Goal: Task Accomplishment & Management: Manage account settings

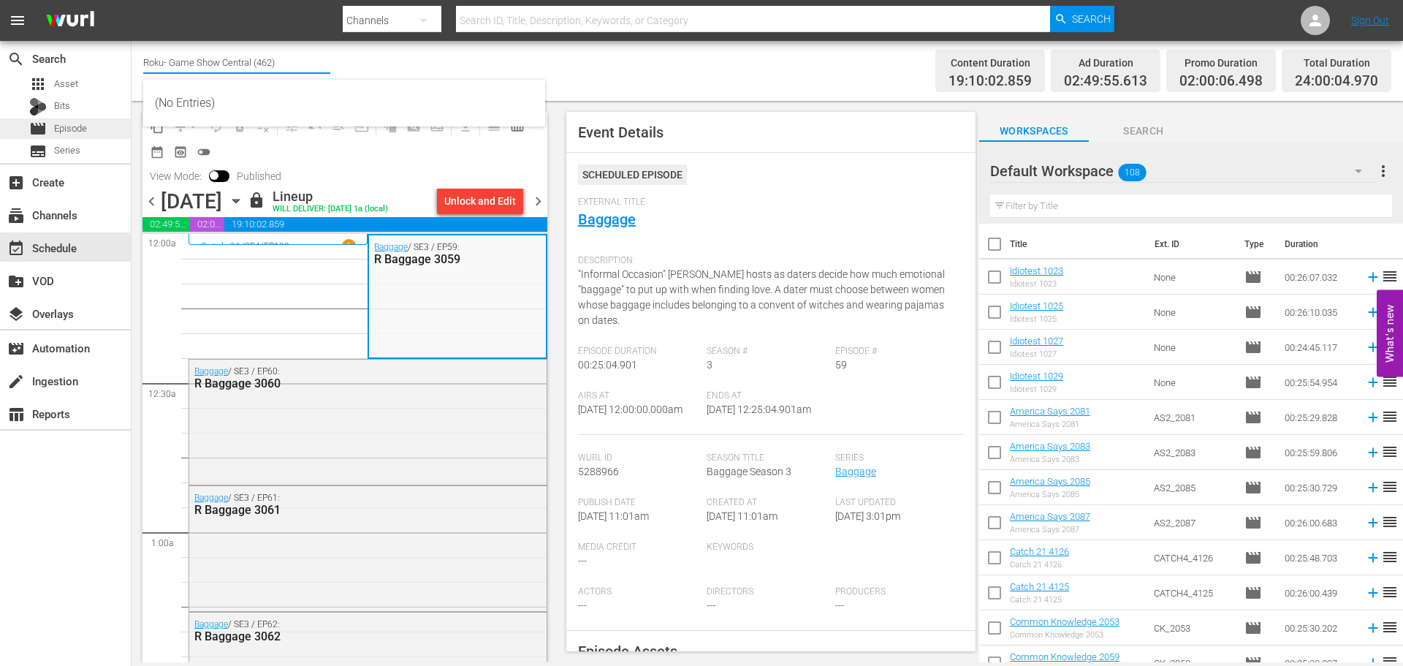
click at [81, 124] on span "Episode" at bounding box center [70, 128] width 33 height 15
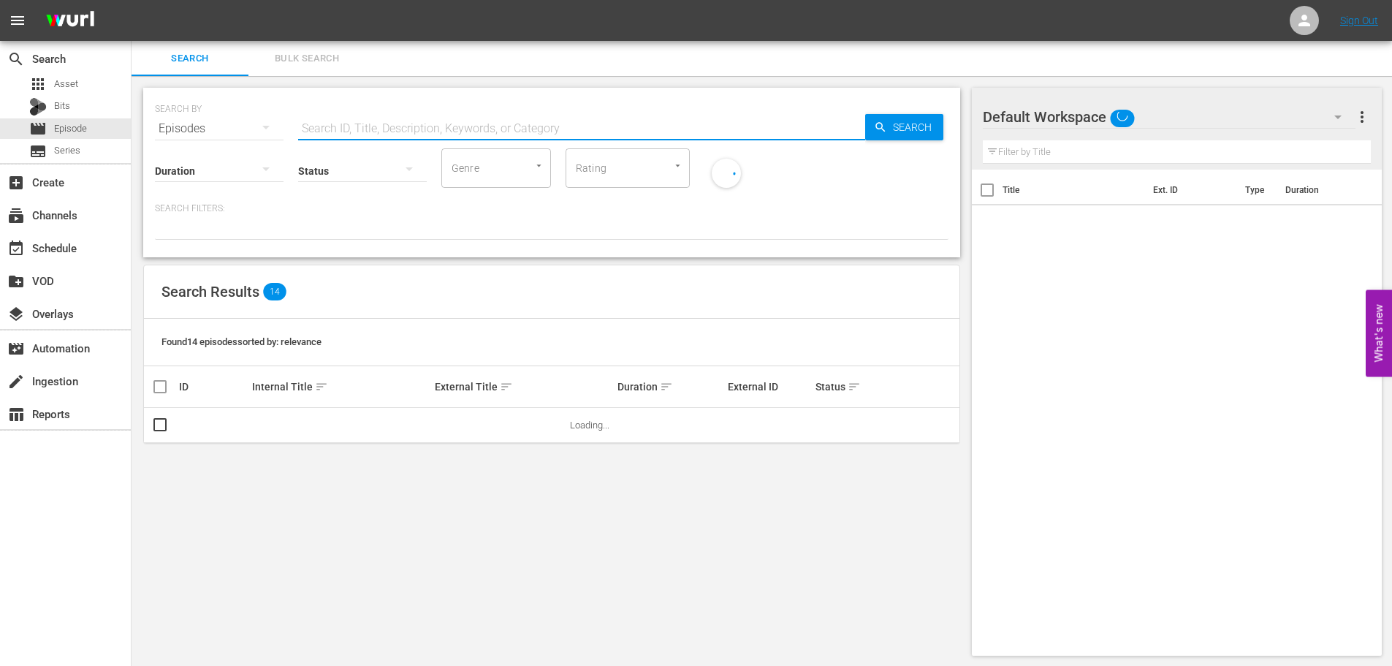
click at [554, 117] on input "text" at bounding box center [581, 128] width 567 height 35
type input "sueno"
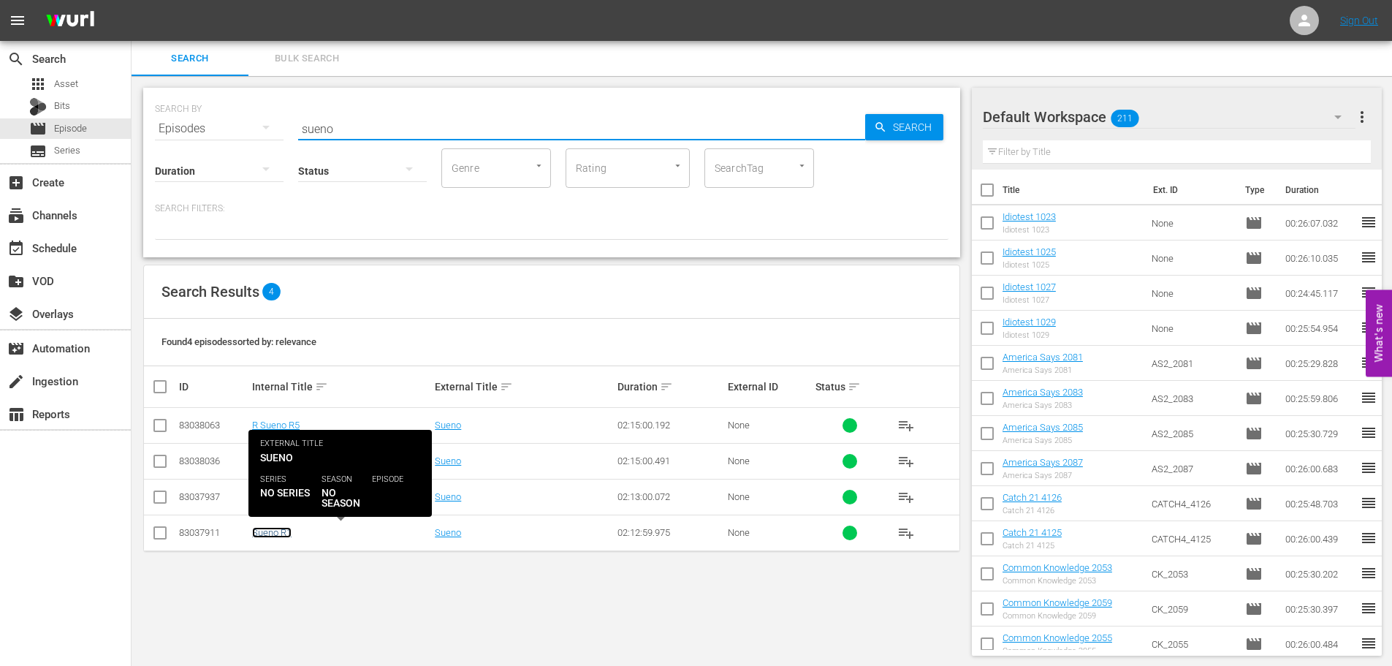
click at [264, 533] on link "Sueno R1" at bounding box center [271, 532] width 39 height 11
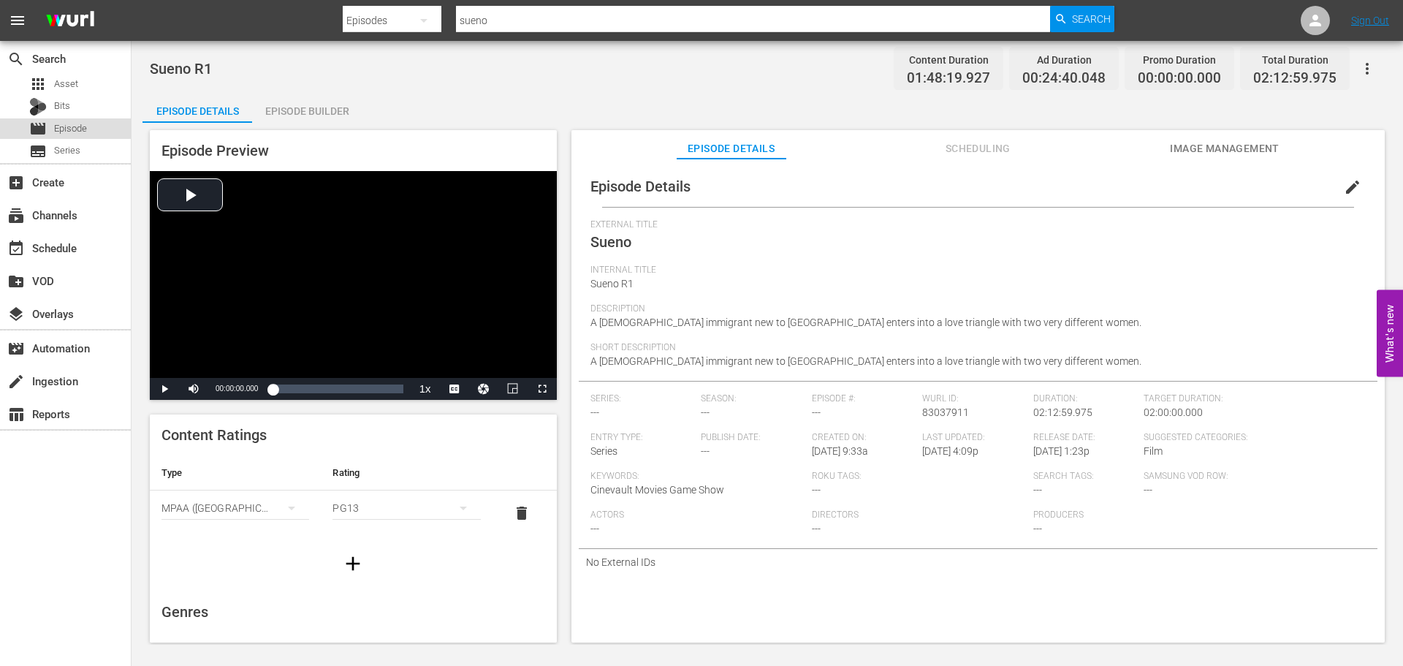
click at [88, 129] on div "movie Episode" at bounding box center [65, 128] width 131 height 20
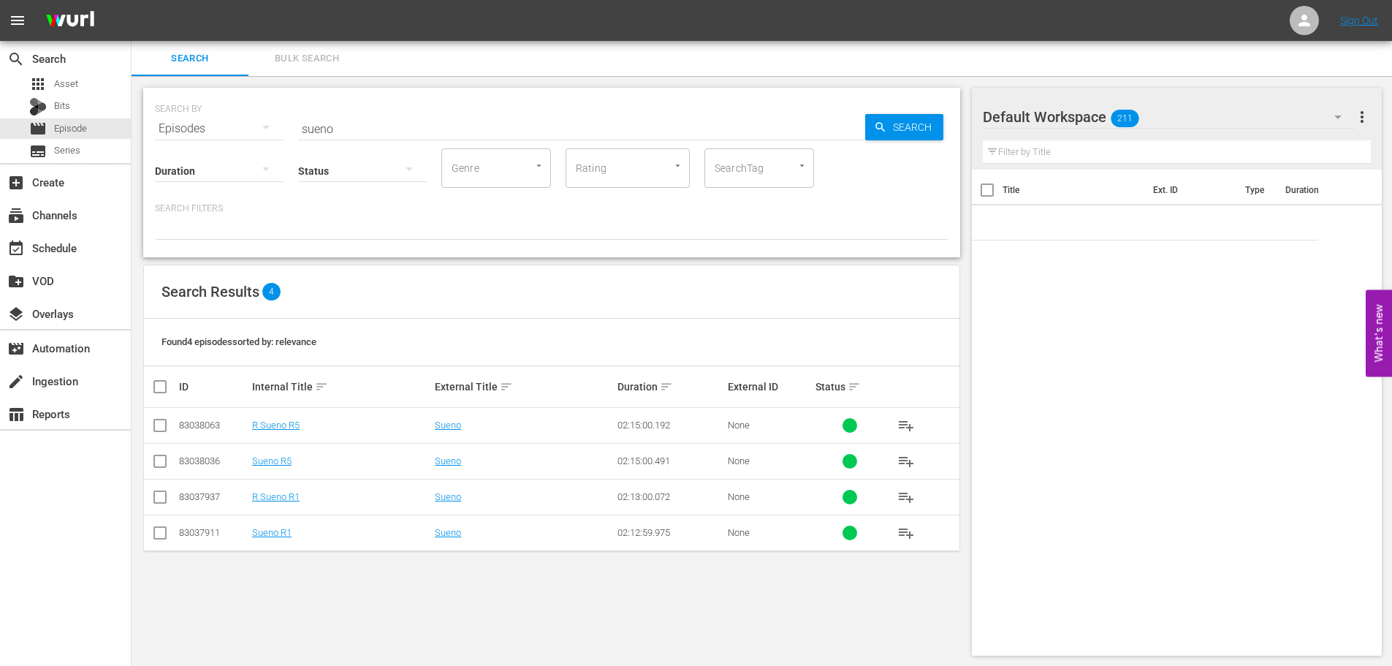
click at [400, 118] on input "sueno" at bounding box center [581, 128] width 567 height 35
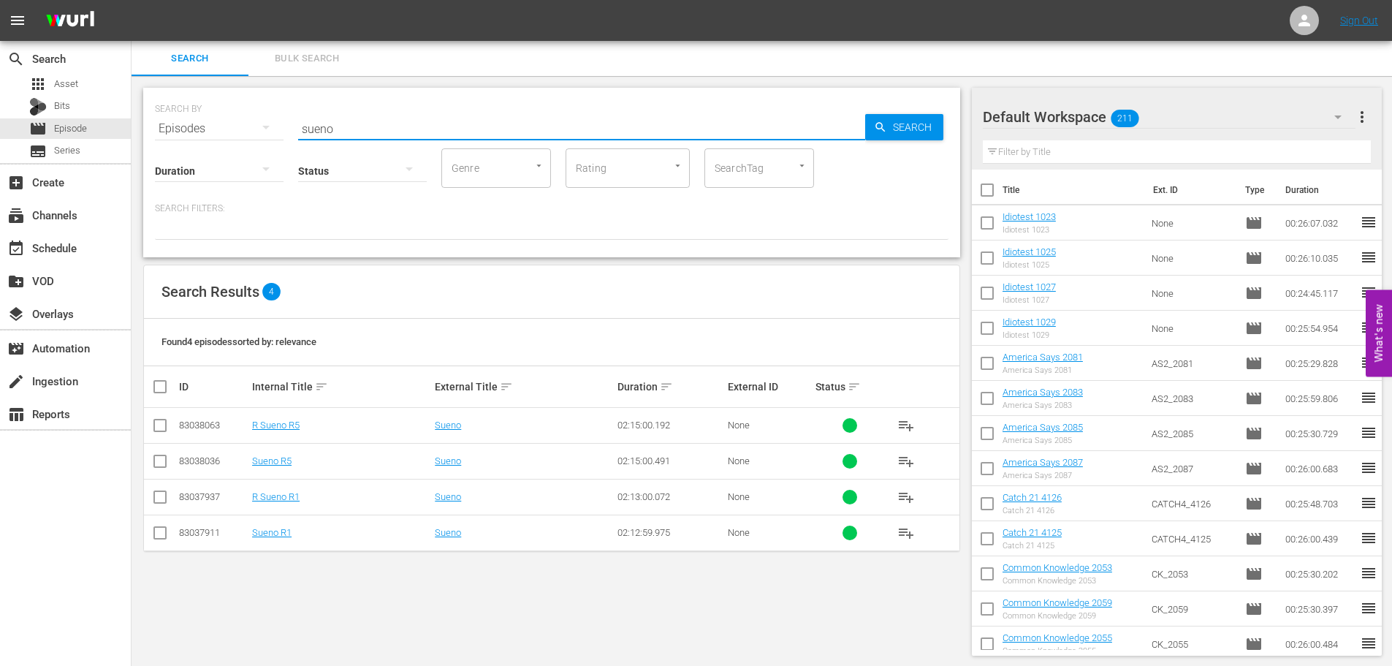
drag, startPoint x: 173, startPoint y: 111, endPoint x: 150, endPoint y: 130, distance: 30.1
click at [173, 115] on div "SEARCH BY Search By Episodes Search ID, Title, Description, Keywords, or Catego…" at bounding box center [551, 120] width 793 height 53
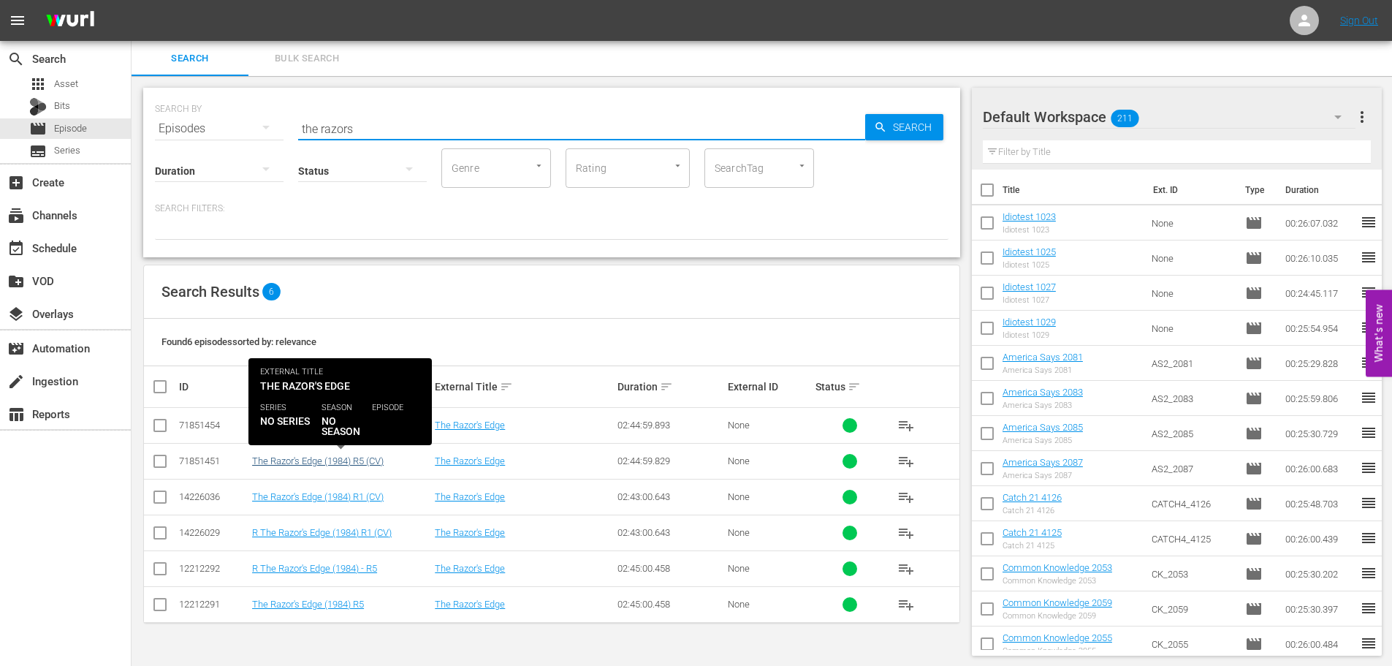
type input "the razors"
click at [331, 457] on link "The Razor's Edge (1984) R5 (CV)" at bounding box center [318, 460] width 132 height 11
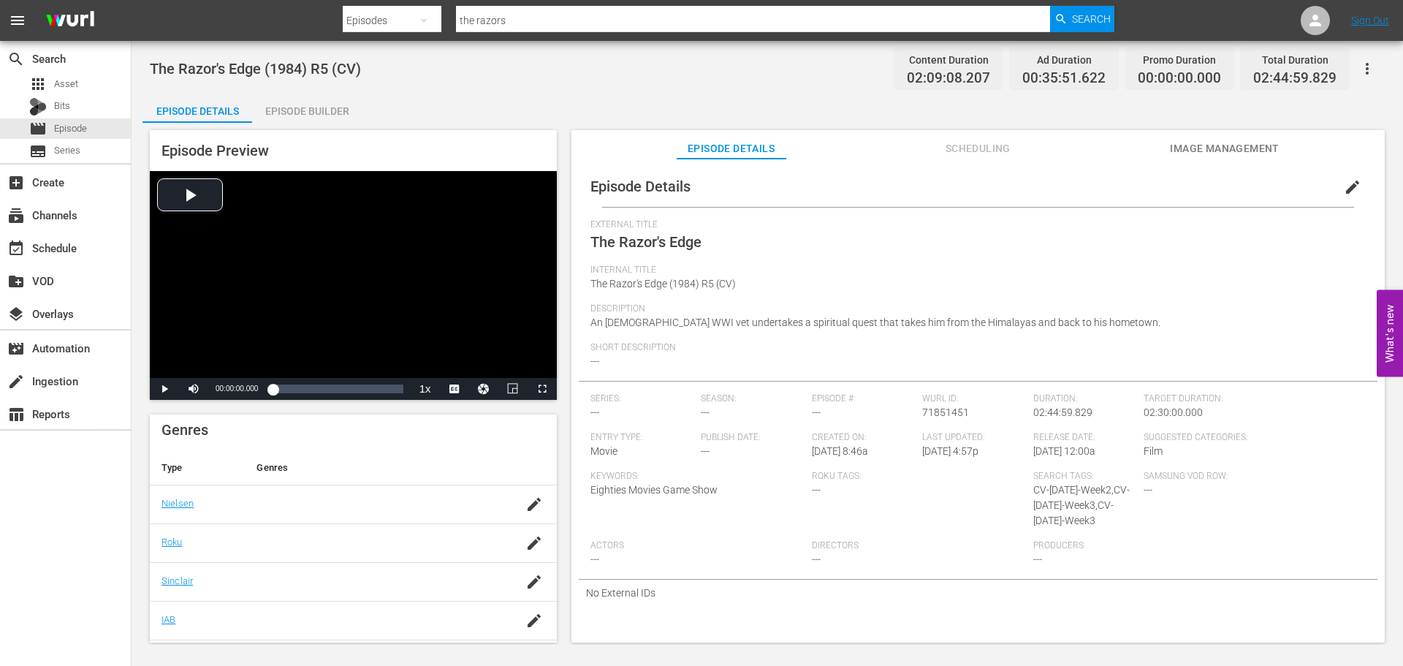
scroll to position [292, 0]
click at [77, 122] on span "Episode" at bounding box center [70, 128] width 33 height 15
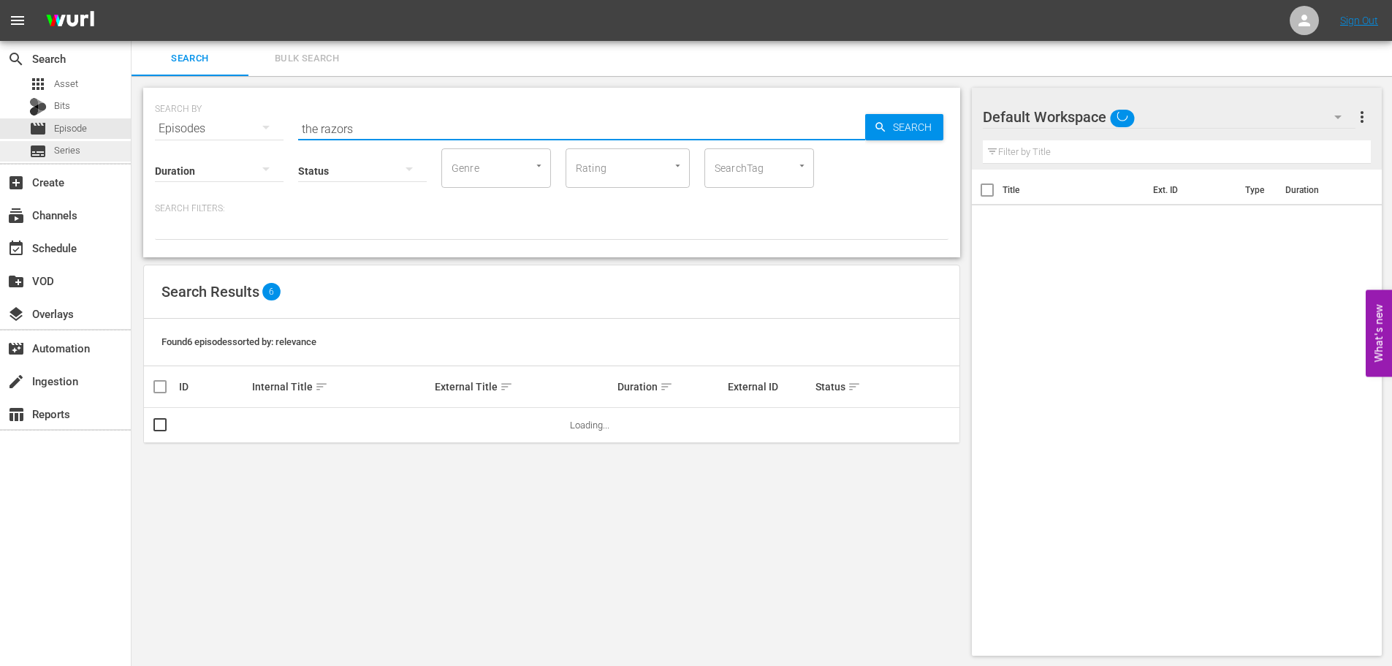
drag, startPoint x: 430, startPoint y: 126, endPoint x: 114, endPoint y: 148, distance: 316.5
click at [132, 0] on div "search Search apps Asset Bits movie Episode subtitles Series add_box Create sub…" at bounding box center [762, 0] width 1260 height 0
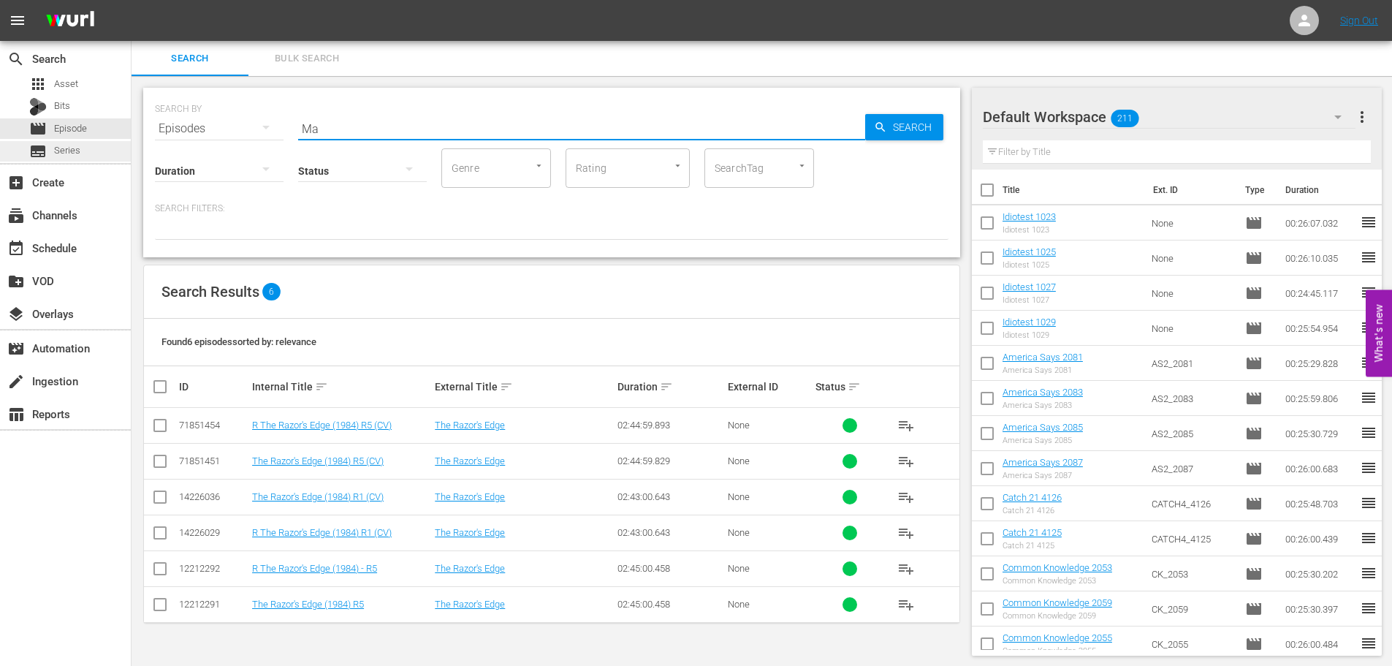
type input "M"
type input "The Master of Disguise"
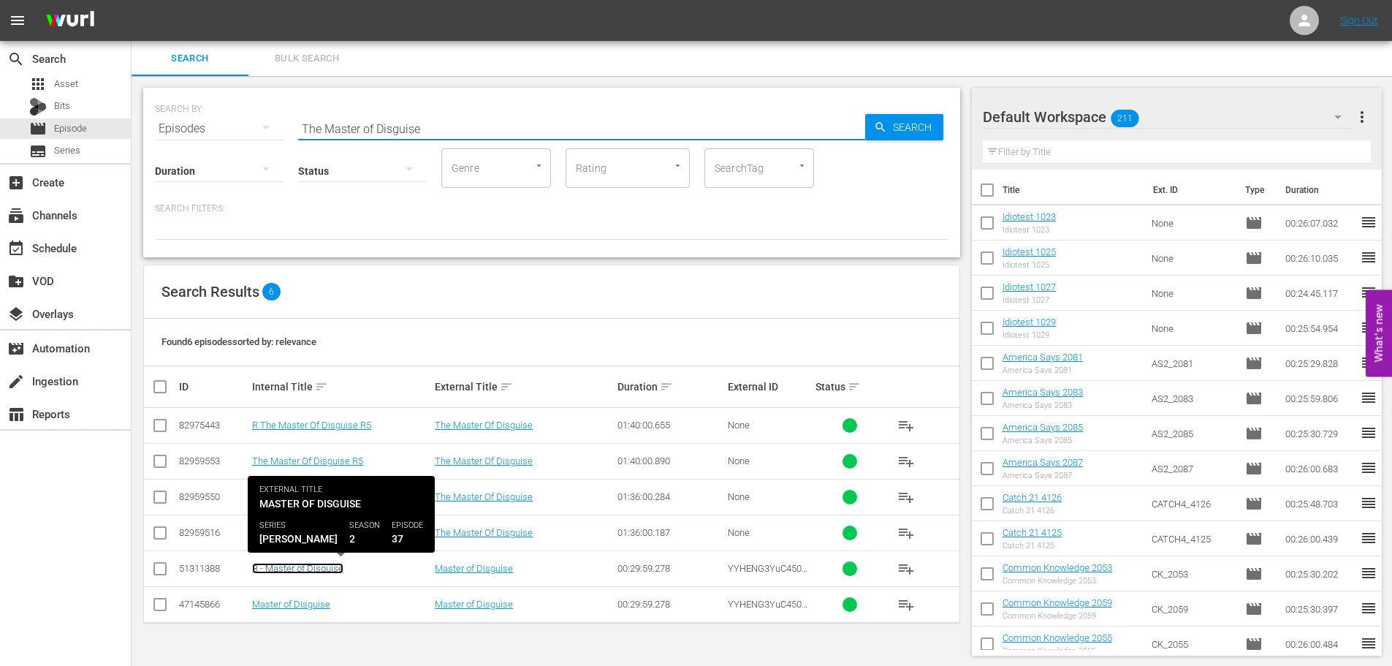
click at [274, 568] on link "R - Master of Disguise" at bounding box center [297, 568] width 91 height 11
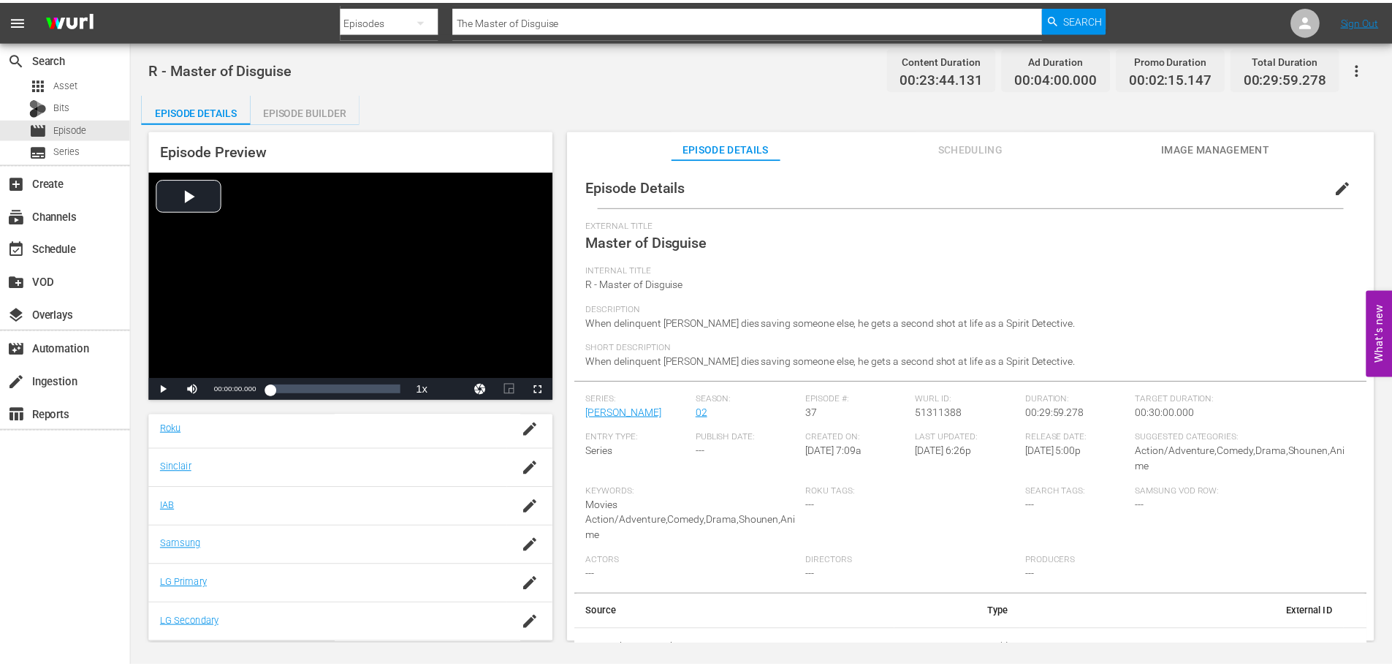
scroll to position [18, 0]
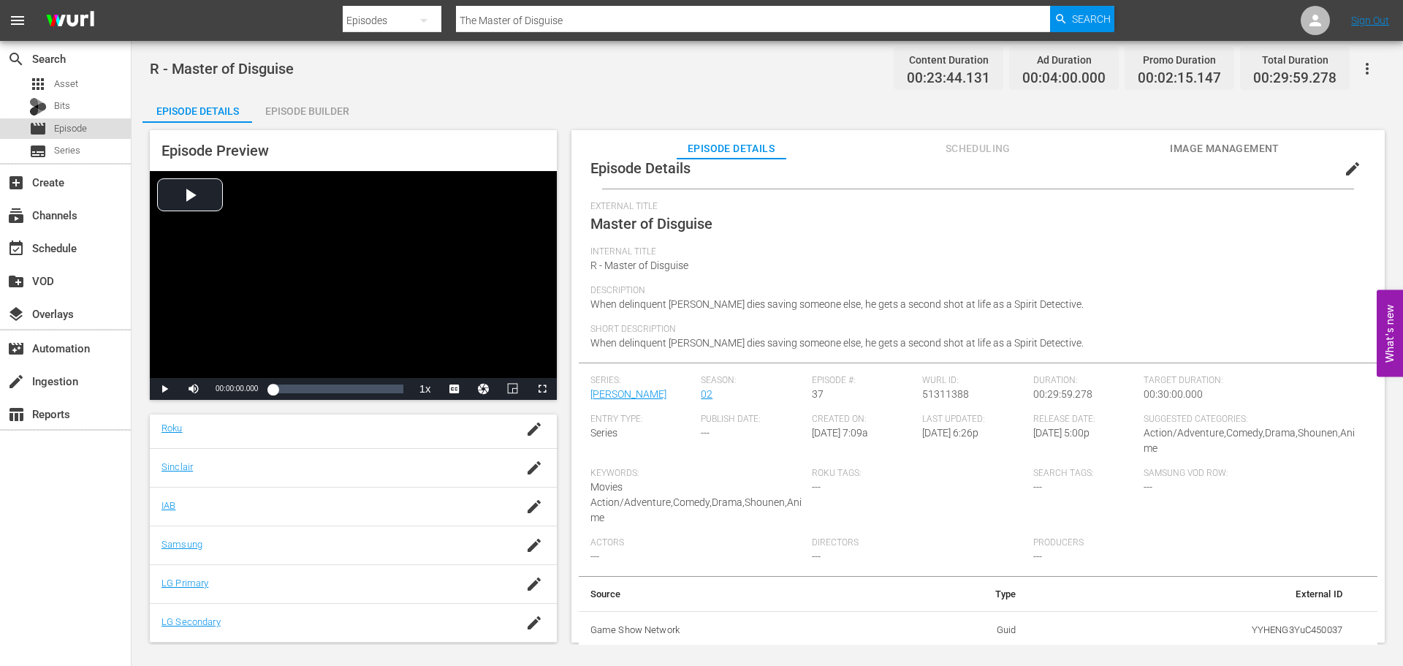
click at [88, 132] on div "movie Episode" at bounding box center [65, 128] width 131 height 20
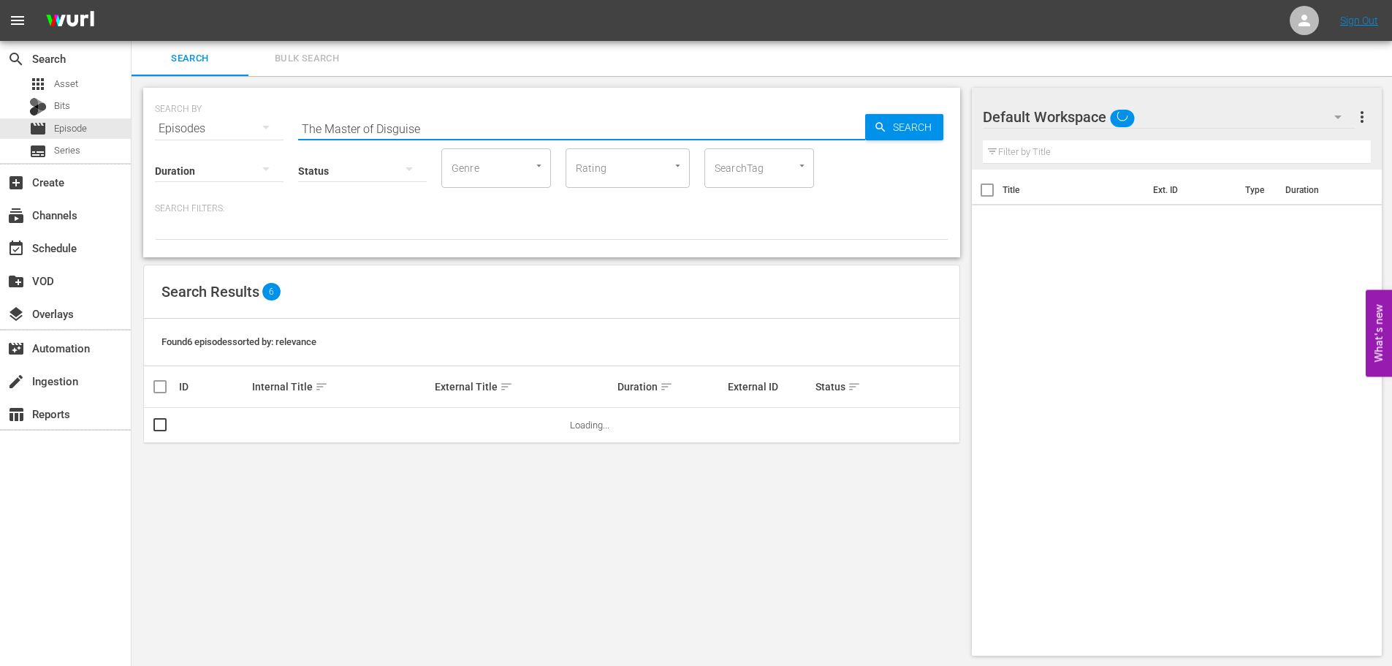
drag, startPoint x: 422, startPoint y: 123, endPoint x: 256, endPoint y: 149, distance: 167.9
click at [256, 149] on div "SEARCH BY Search By Episodes Search ID, Title, Description, Keywords, or Catego…" at bounding box center [551, 173] width 817 height 170
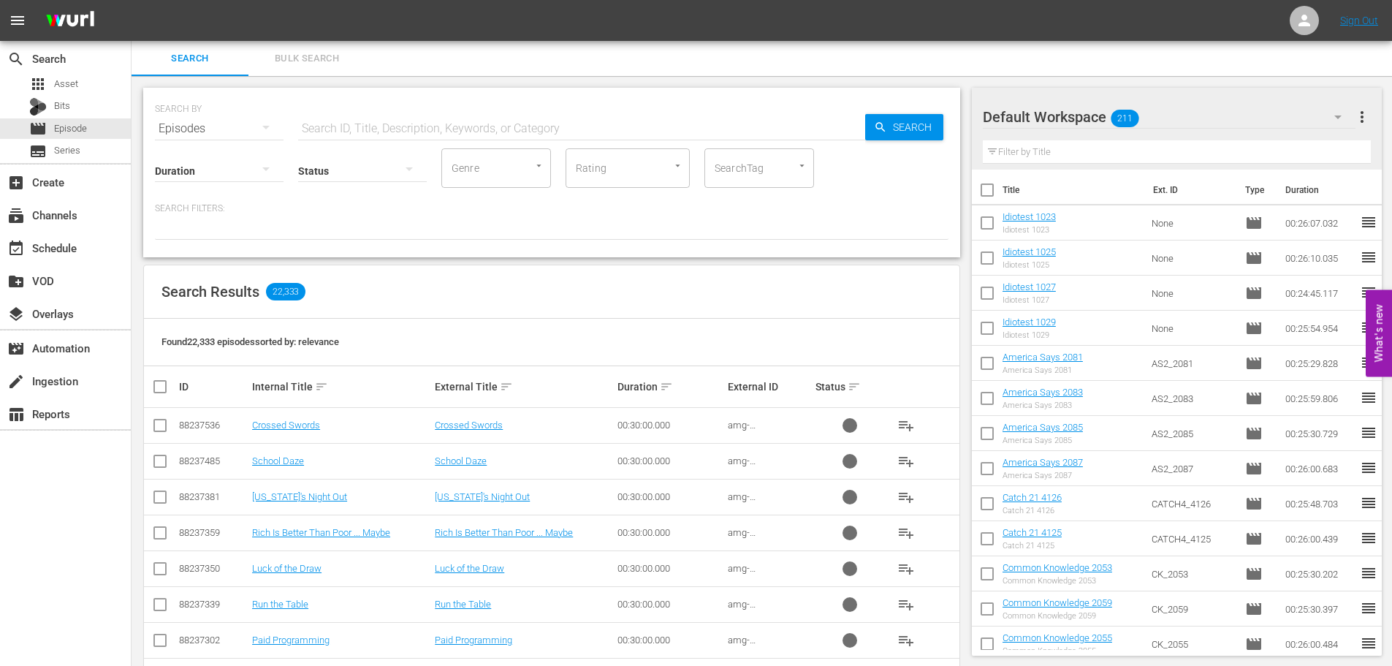
click at [337, 121] on input "text" at bounding box center [581, 128] width 567 height 35
type input "I'll Do Anything"
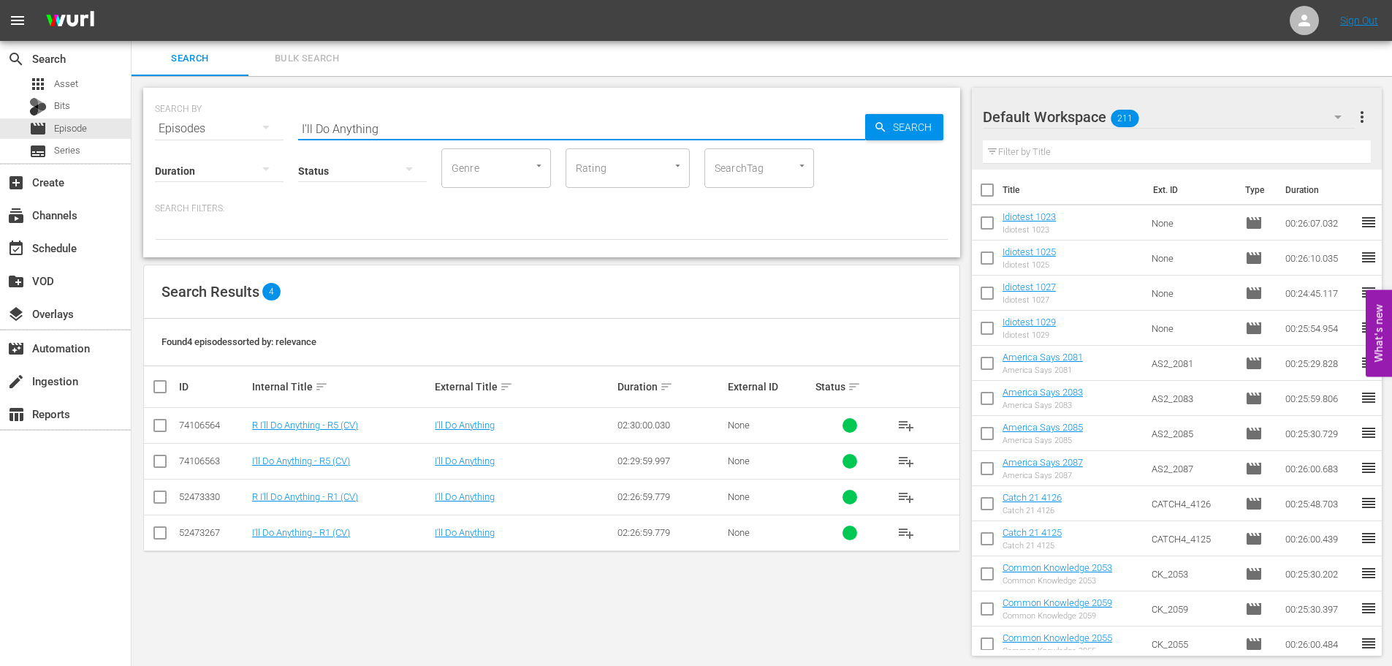
drag, startPoint x: 409, startPoint y: 129, endPoint x: 294, endPoint y: 146, distance: 116.7
click at [294, 146] on div "SEARCH BY Search By Episodes Search ID, Title, Description, Keywords, or Catego…" at bounding box center [551, 173] width 817 height 170
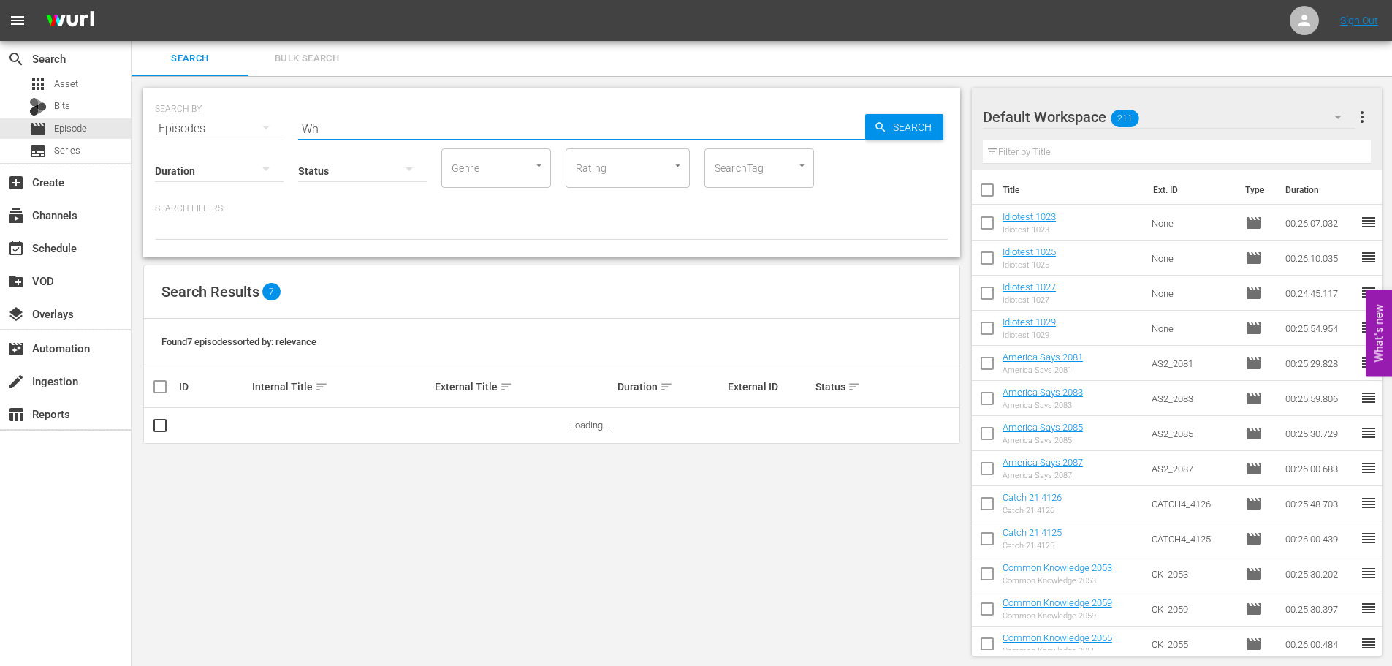
type input "W"
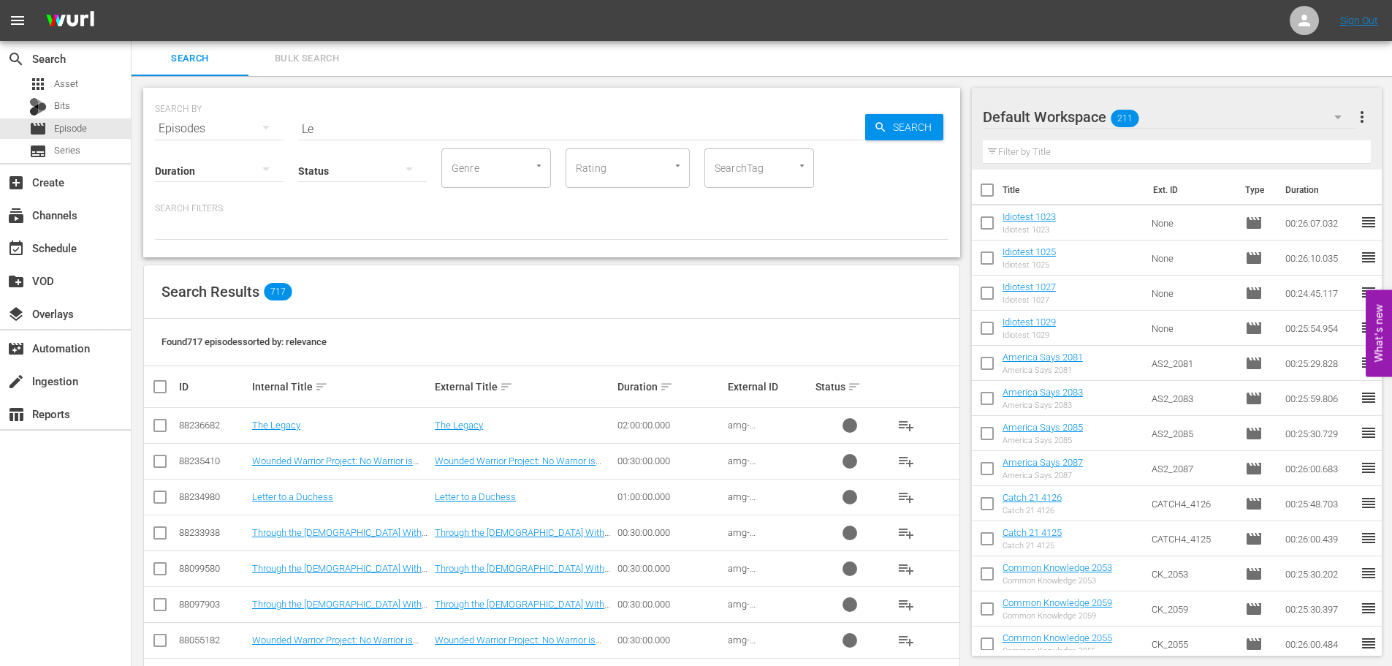
click at [361, 119] on input "Le" at bounding box center [581, 128] width 567 height 35
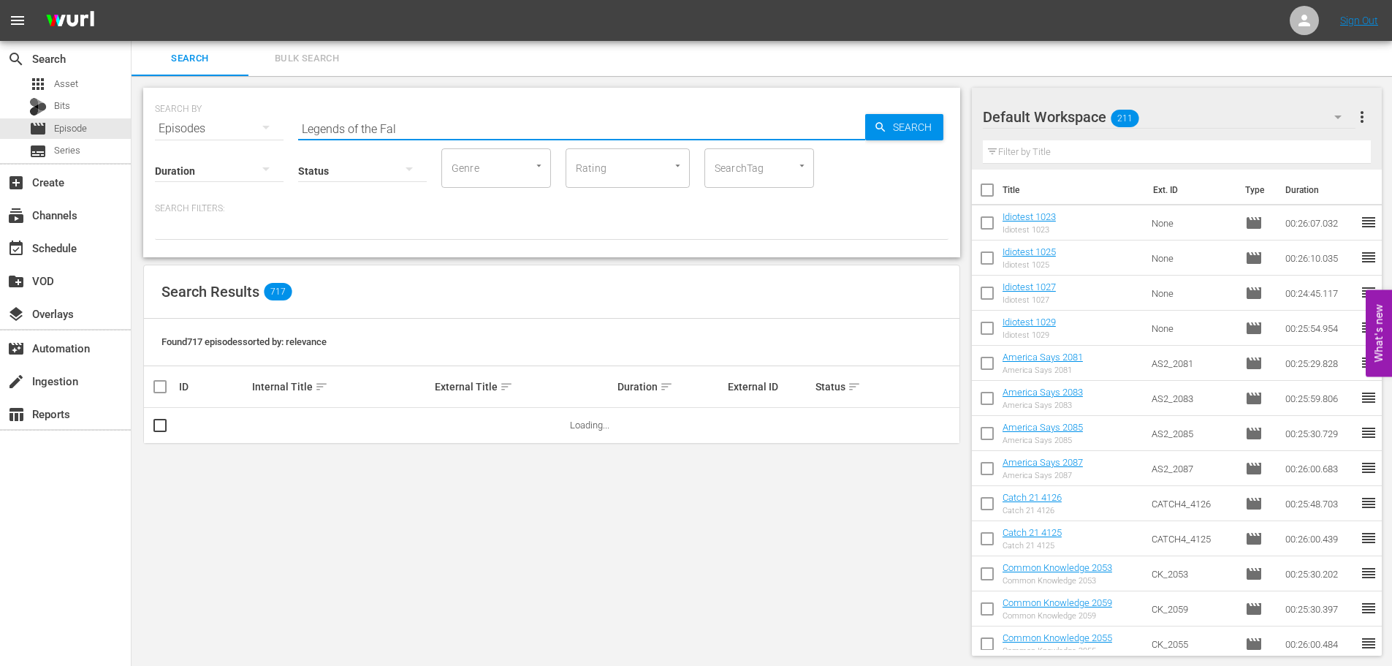
type input "Legends of the Fall"
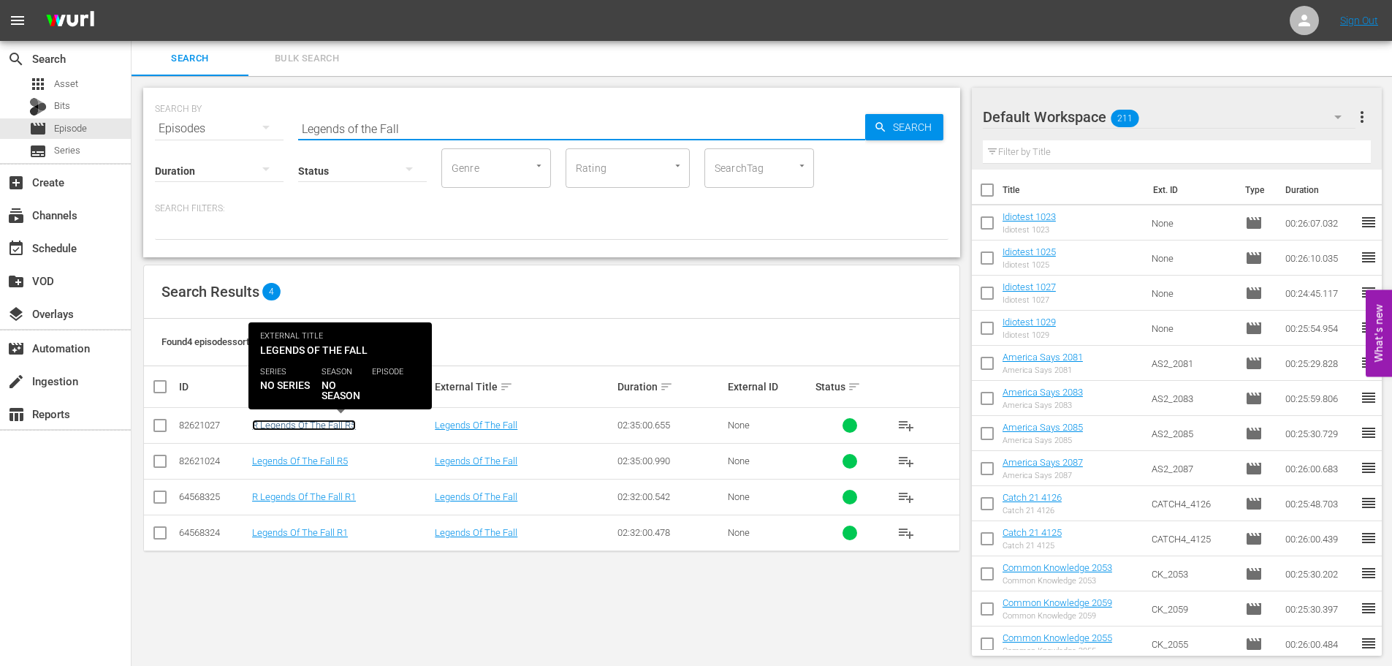
click at [324, 423] on link "R Legends Of The Fall R5" at bounding box center [304, 424] width 104 height 11
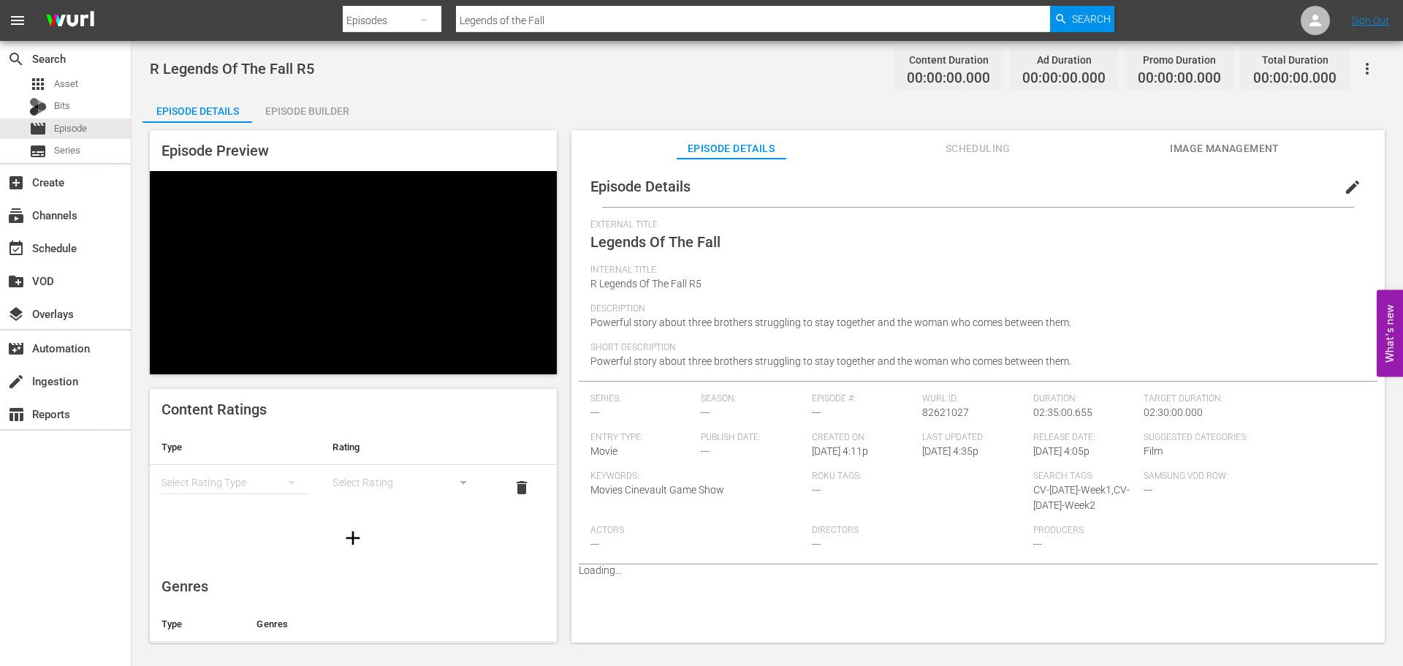
click at [1346, 187] on span "edit" at bounding box center [1353, 187] width 18 height 18
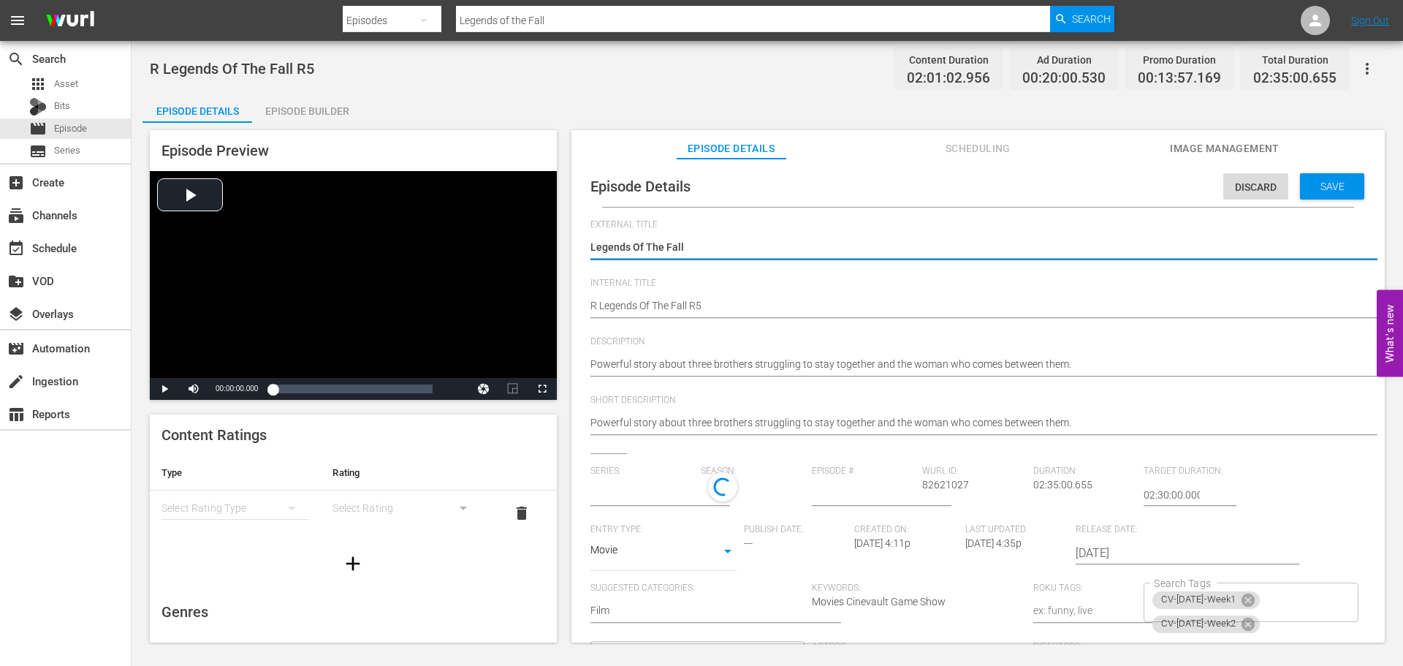
click at [637, 243] on textarea "Legends Of The Fall" at bounding box center [974, 249] width 768 height 18
type textarea "Legends of The Fall"
type input "No Series"
type textarea "Legends of he Fall"
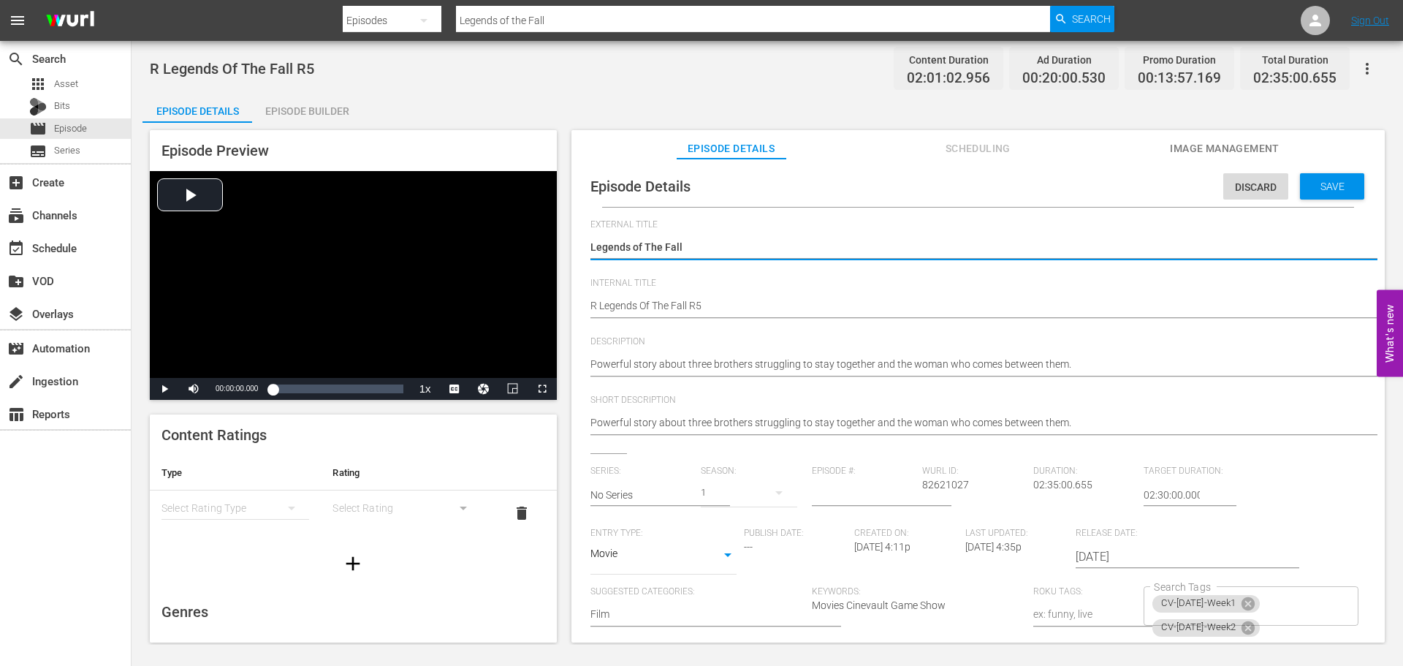
type textarea "Legends of he Fall"
type textarea "Legends of yhe Fall"
type textarea "Legends of he Fall"
type textarea "Legends of the Fall"
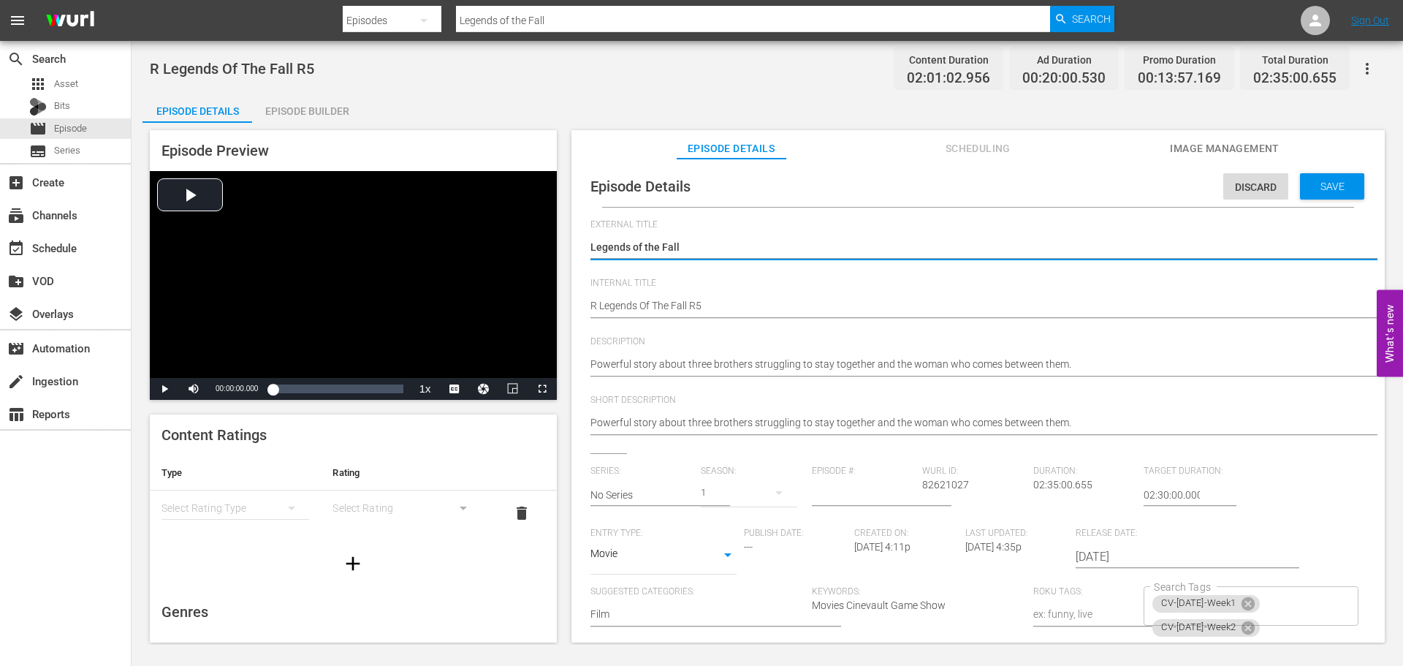
type textarea "Legends of the Fall"
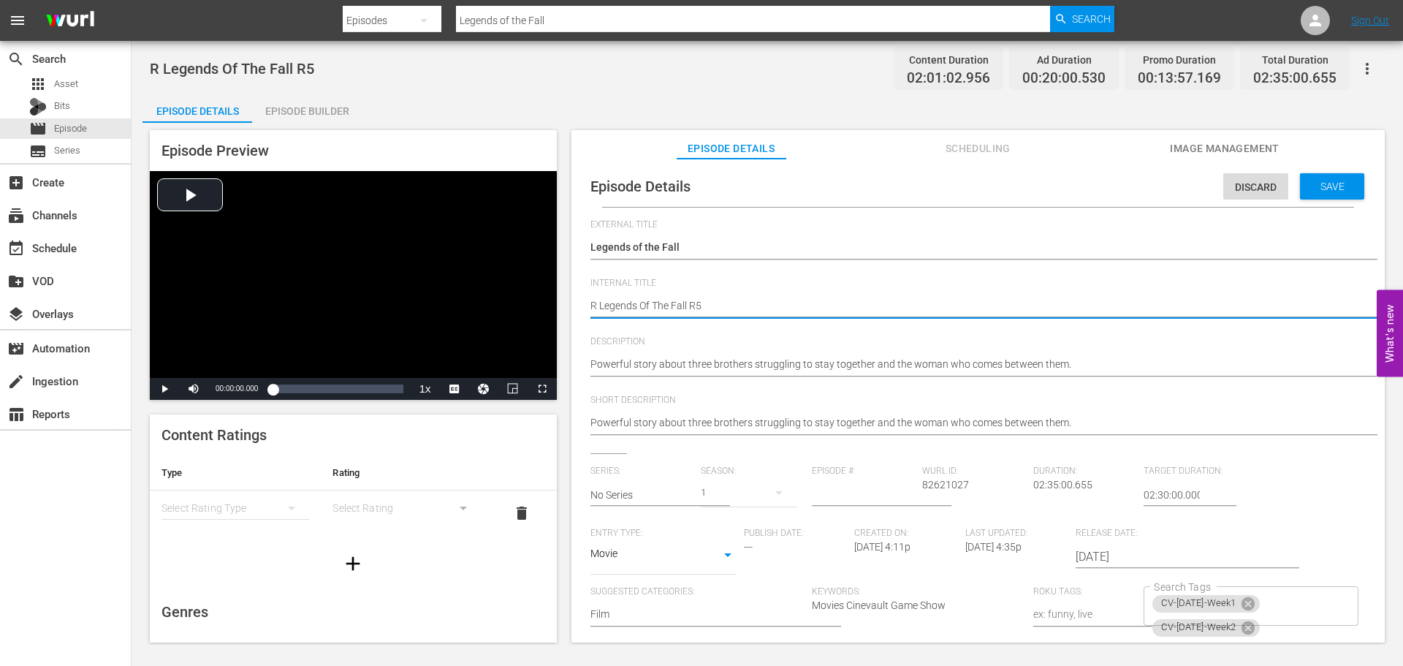
type textarea "R Legends f The Fall R5"
type textarea "R Legends ff The Fall R5"
type textarea "R Legends f The Fall R5"
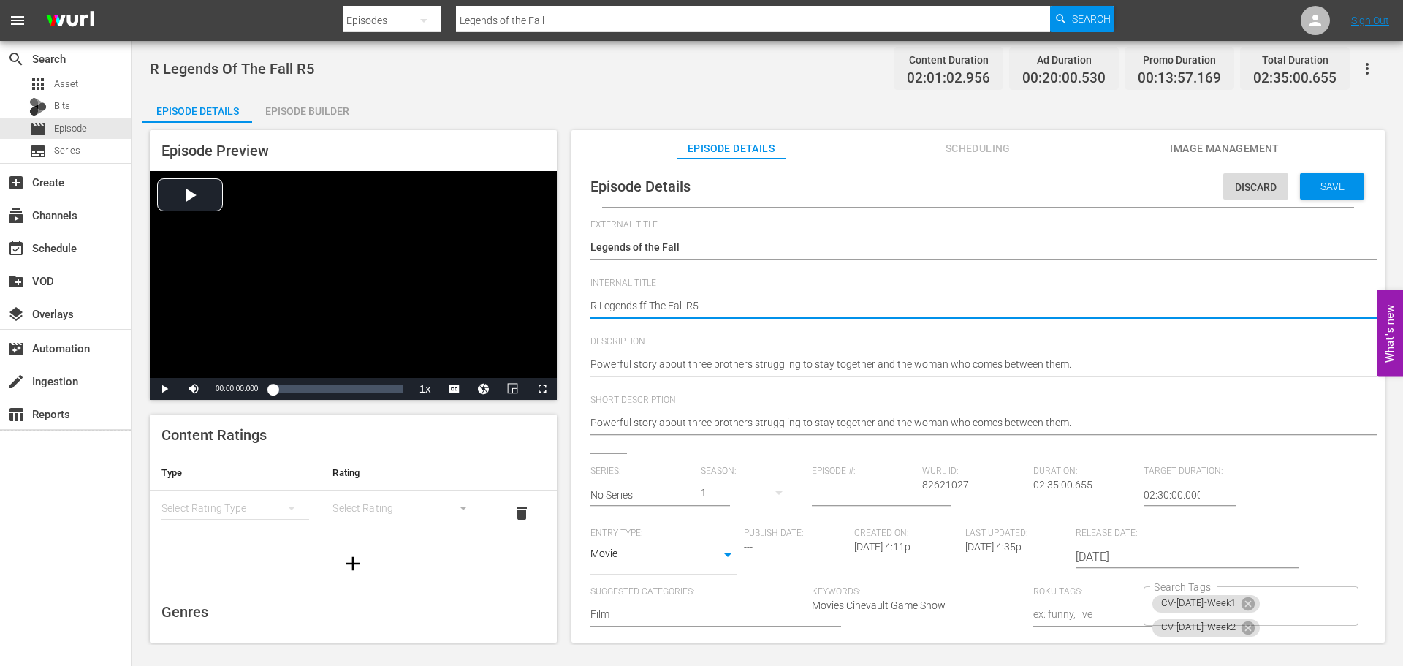
type textarea "R Legends f The Fall R5"
type textarea "R Legends of The Fall R5"
click at [656, 306] on textarea "R Legends Of The Fall R5" at bounding box center [974, 307] width 768 height 18
type textarea "R Legends of he Fall R5"
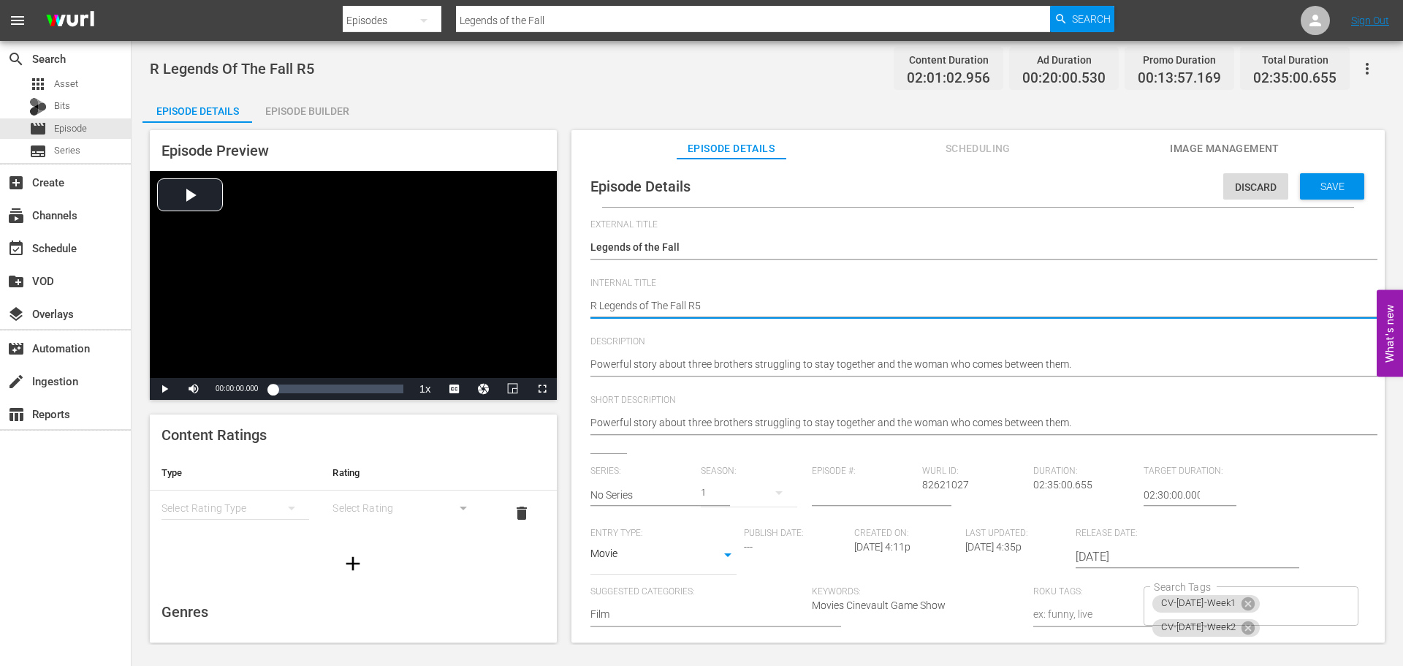
type textarea "R Legends of he Fall R5"
type textarea "R Legends of the Fall R5"
drag, startPoint x: 1312, startPoint y: 176, endPoint x: 1317, endPoint y: 168, distance: 9.9
click at [1312, 175] on div "Save" at bounding box center [1332, 186] width 64 height 26
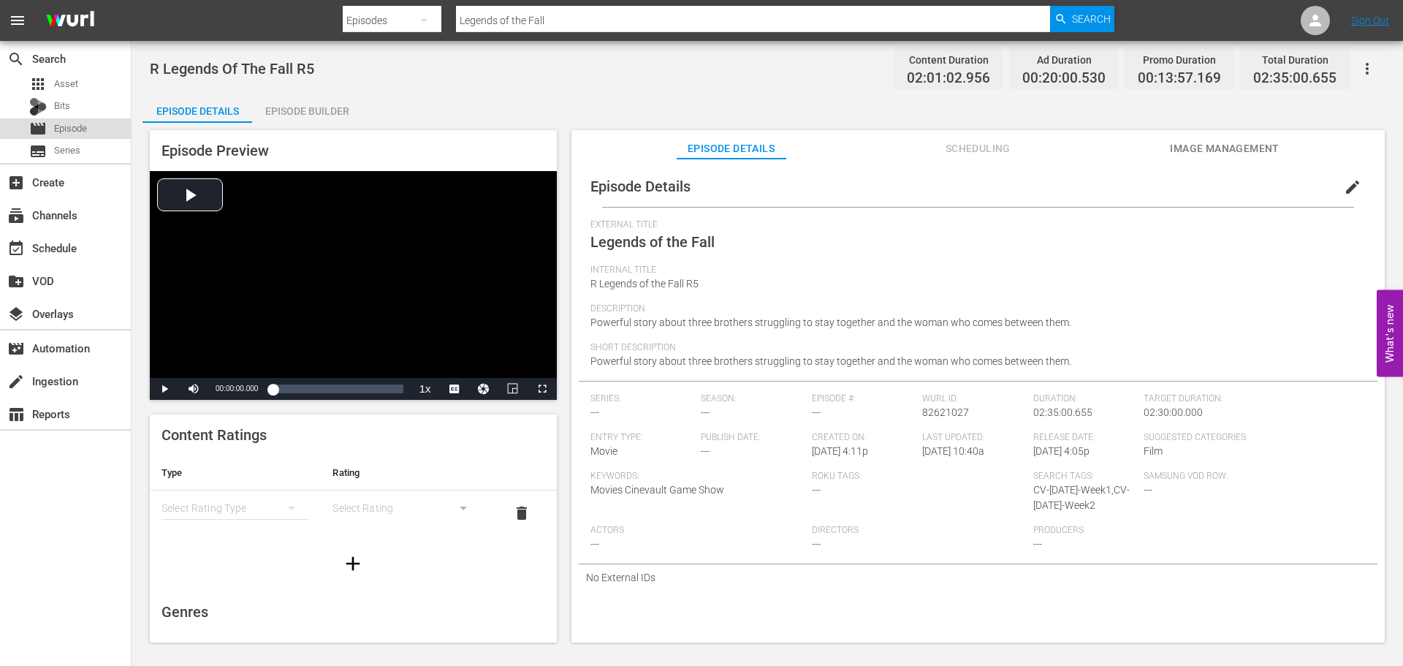
click at [80, 125] on span "Episode" at bounding box center [70, 128] width 33 height 15
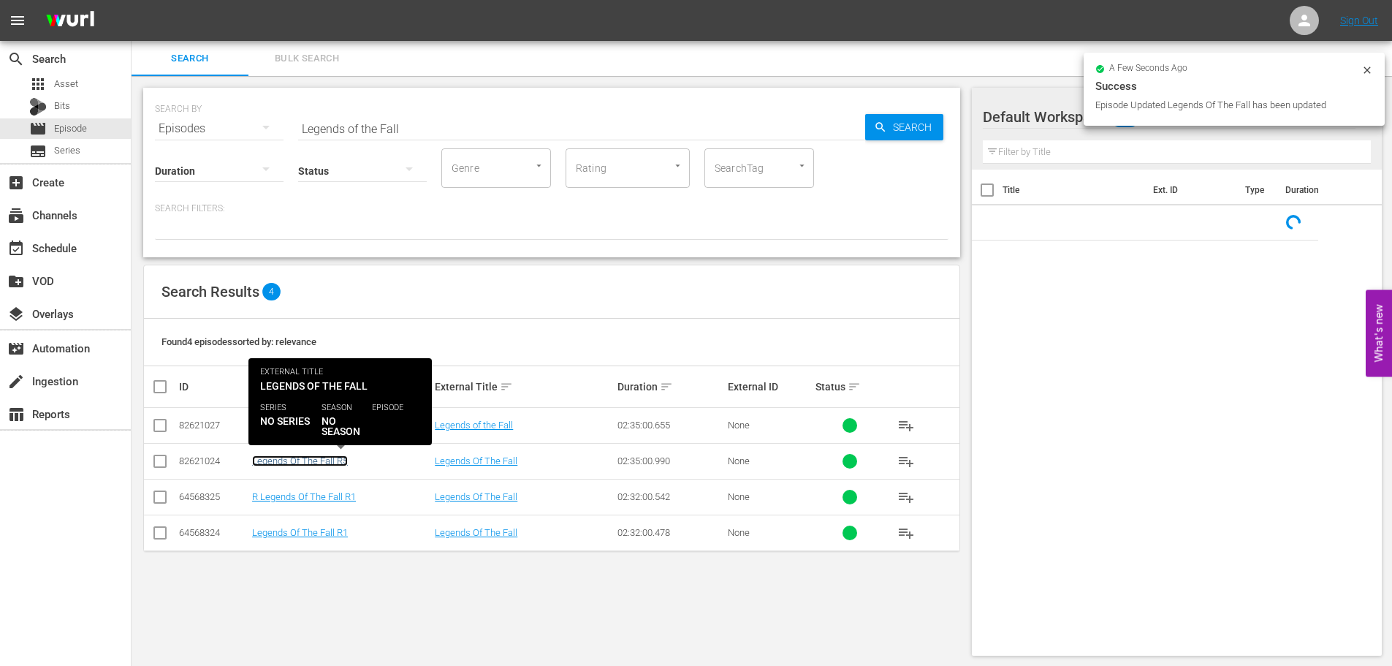
click at [324, 458] on link "Legends Of The Fall R5" at bounding box center [300, 460] width 96 height 11
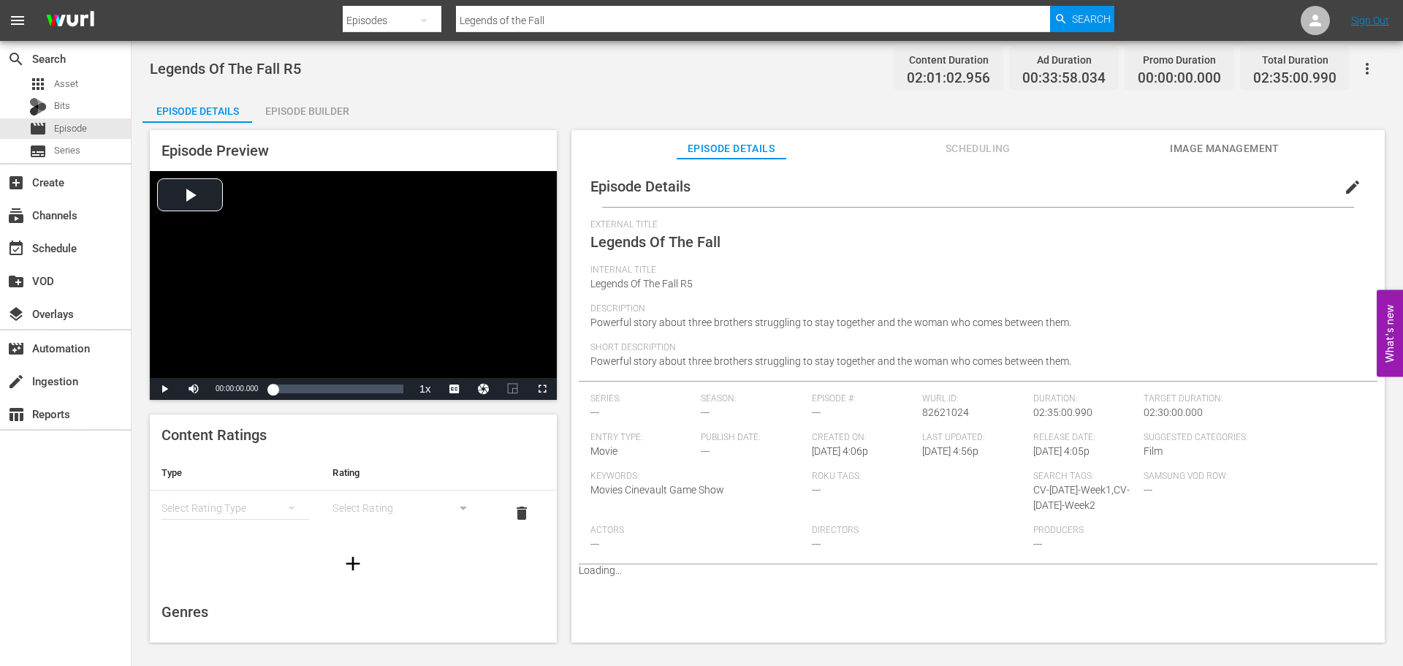
click at [1345, 189] on span "edit" at bounding box center [1353, 187] width 18 height 18
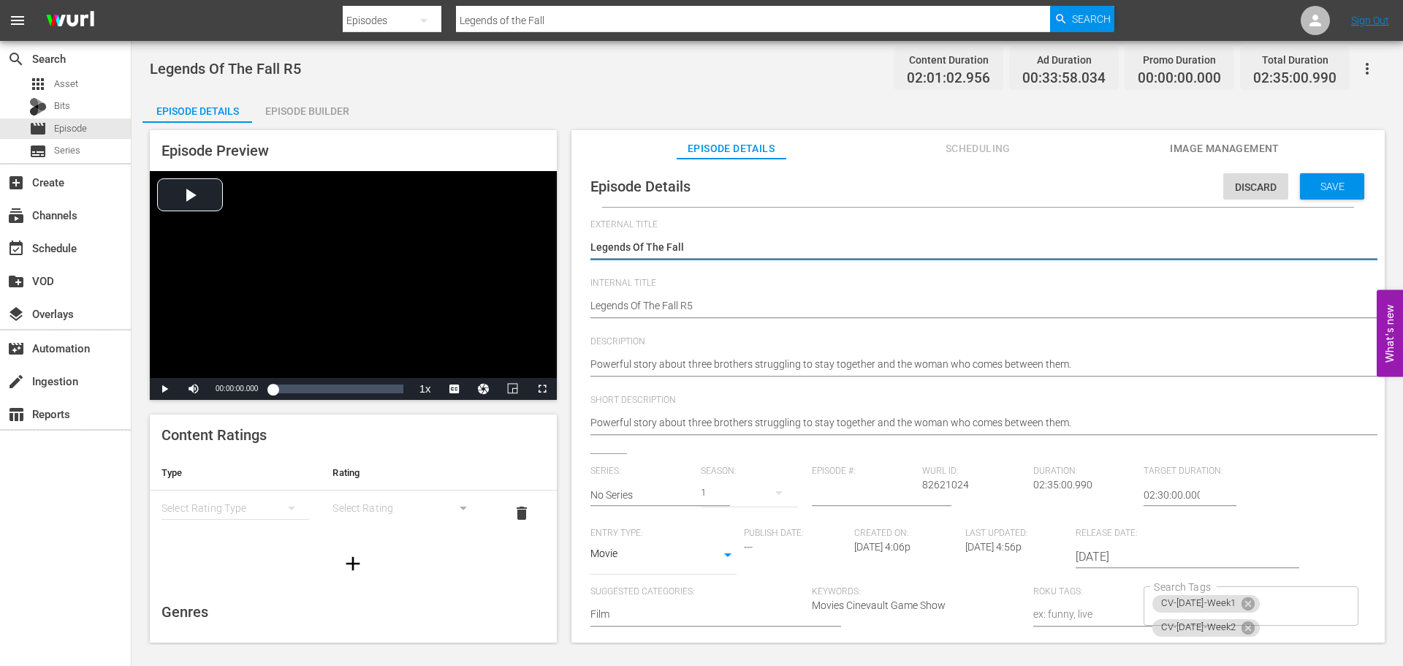
click at [638, 242] on textarea "Legends Of The Fall" at bounding box center [974, 249] width 768 height 18
type textarea "Legends f The Fall"
type textarea "Legends of The Fall"
type textarea "Legends o0f The Fall"
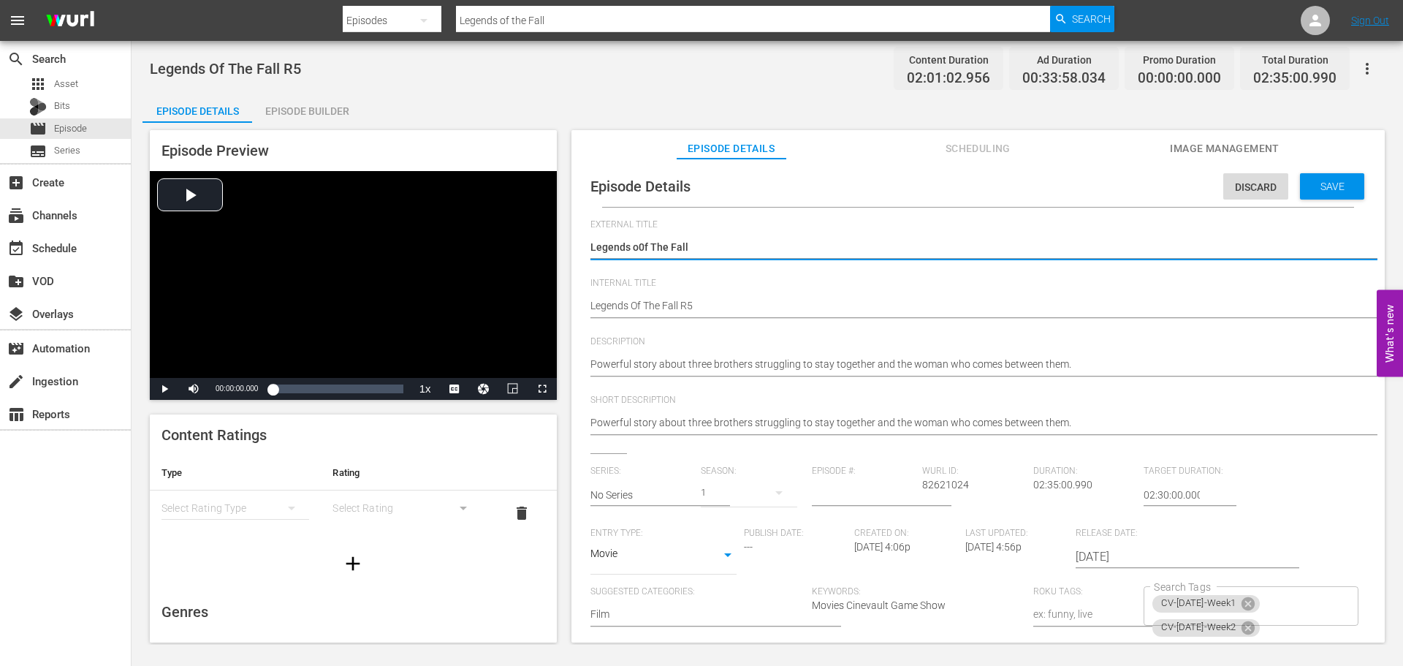
type textarea "Legends of The Fall"
type textarea "Legends of Tthe Fall"
type textarea "Legends of The Fall"
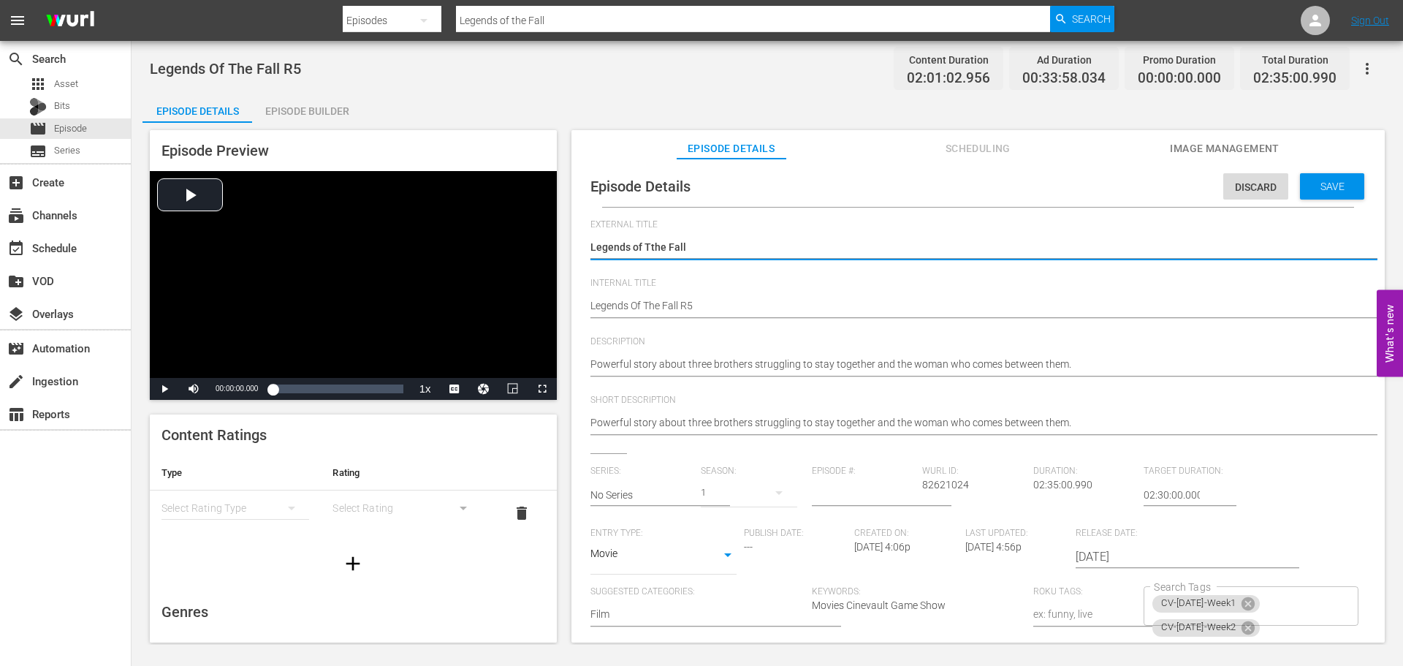
type textarea "Legends of The Fall"
type textarea "Legends of he Fall"
type textarea "Legends of the Fall"
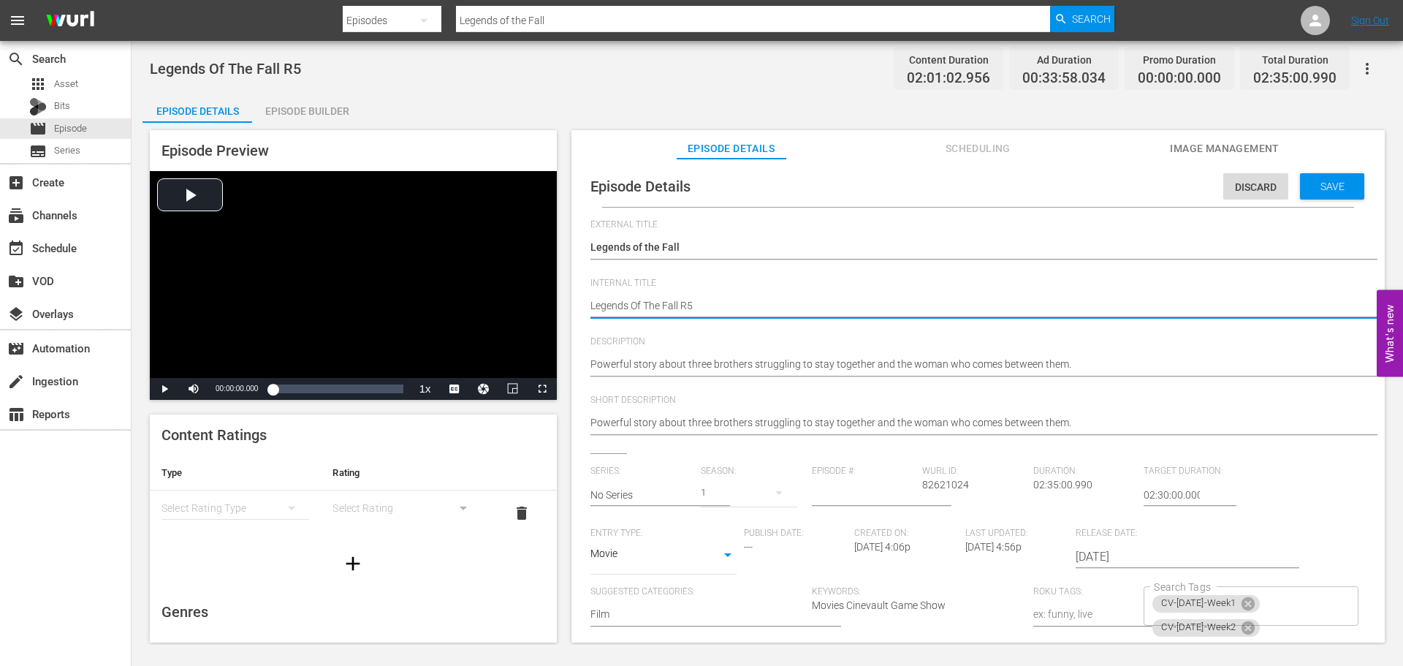
type textarea "Legends f The Fall R5"
type textarea "Legends of The Fall R5"
type textarea "Legends of he Fall R5"
type textarea "Legends of the Fall R5"
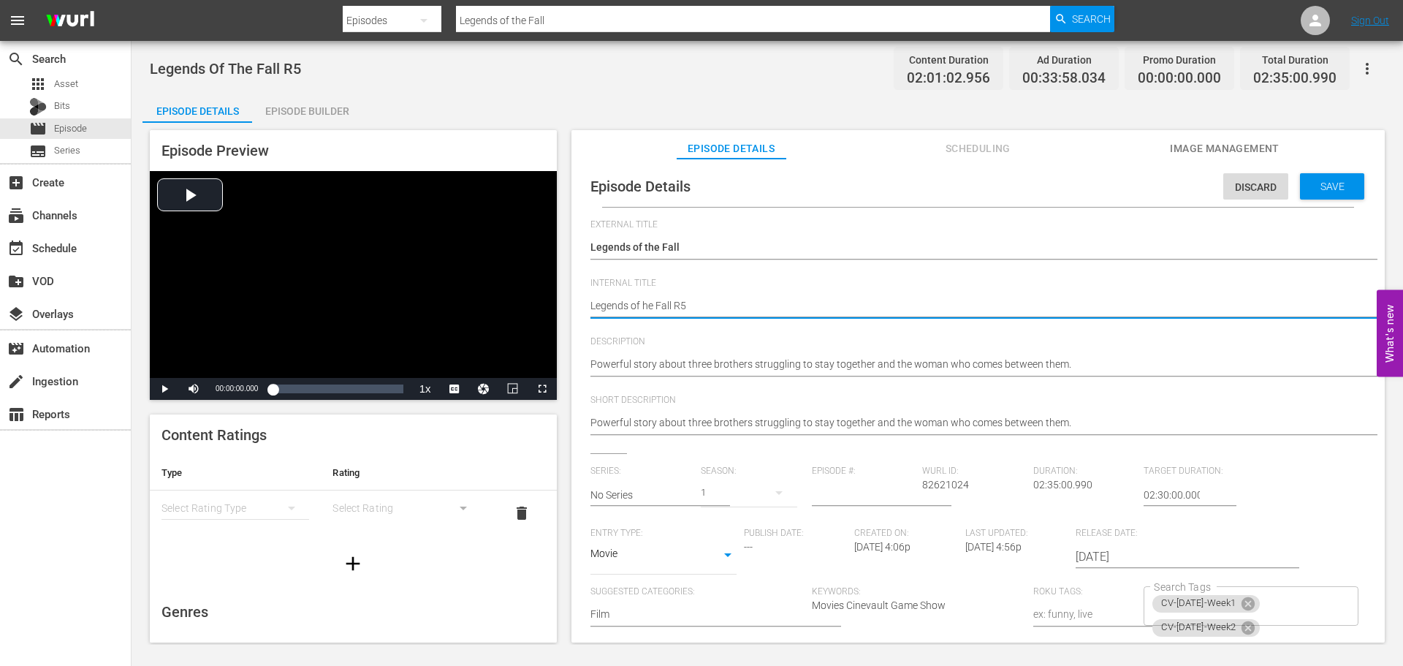
type textarea "Legends of the Fall R5"
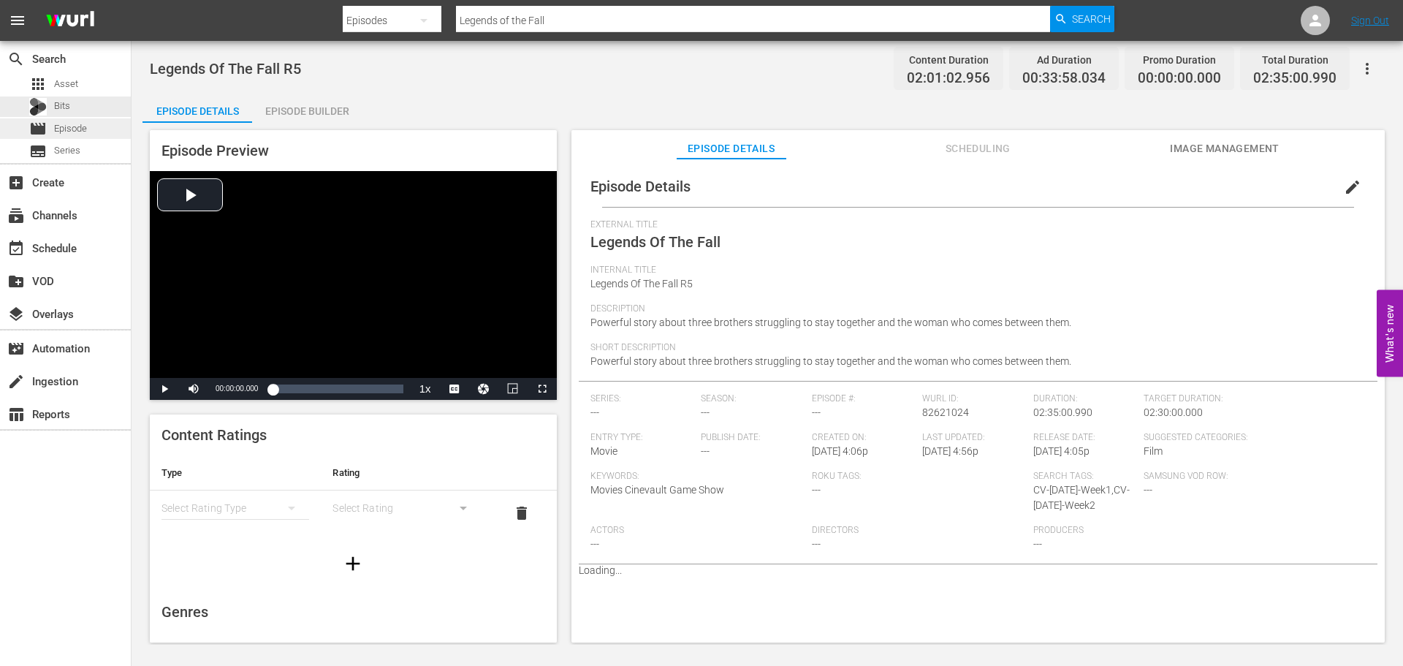
click at [34, 134] on span "movie" at bounding box center [38, 129] width 18 height 18
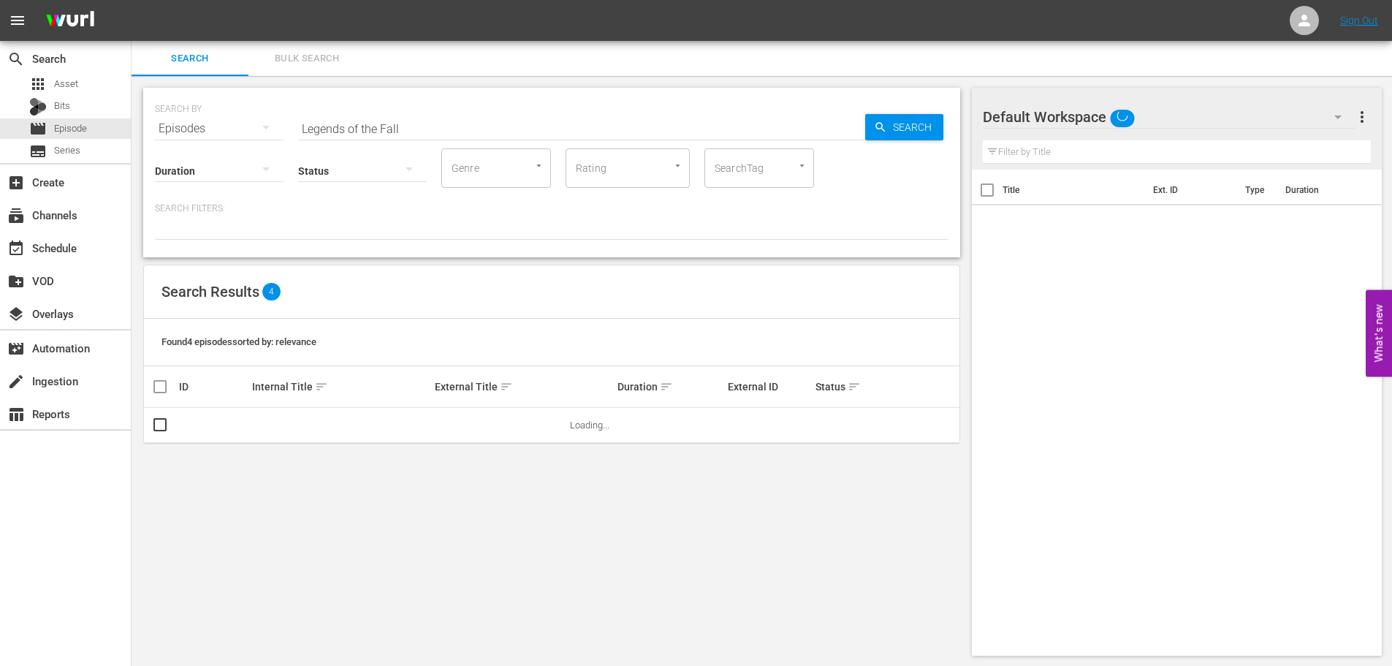
scroll to position [1, 0]
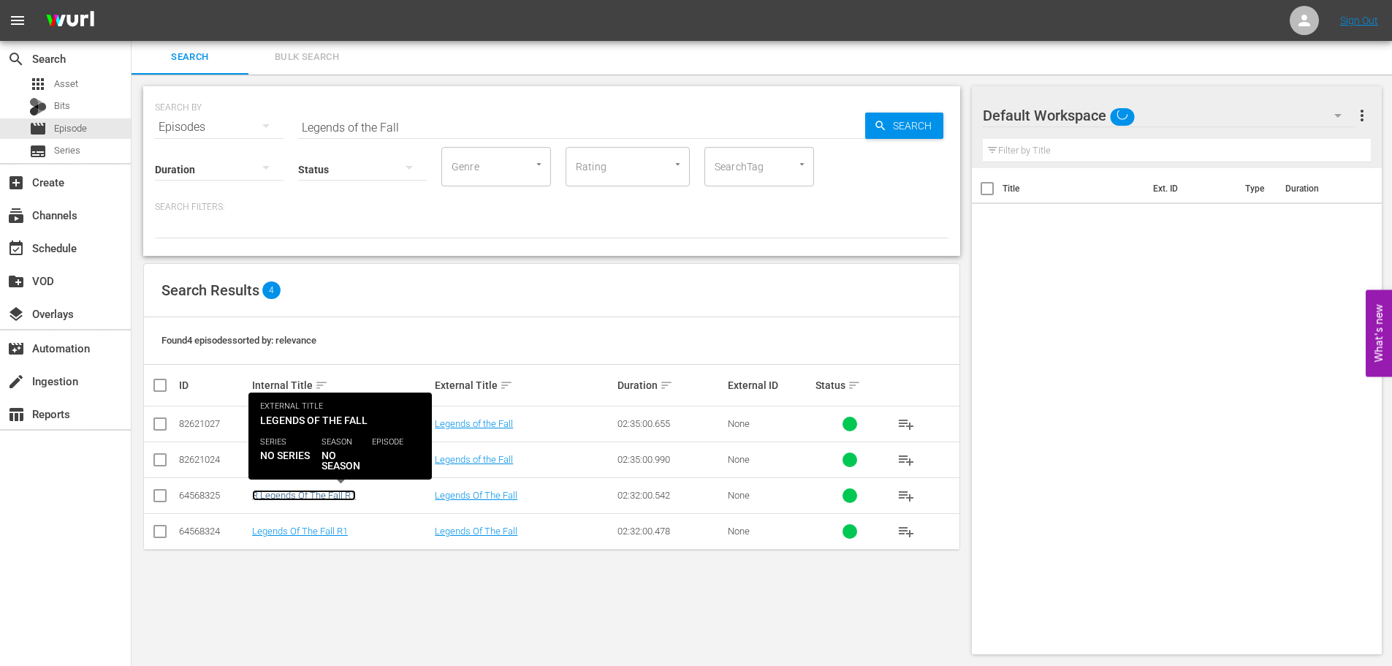
click at [300, 497] on link "R Legends Of The Fall R1" at bounding box center [304, 495] width 104 height 11
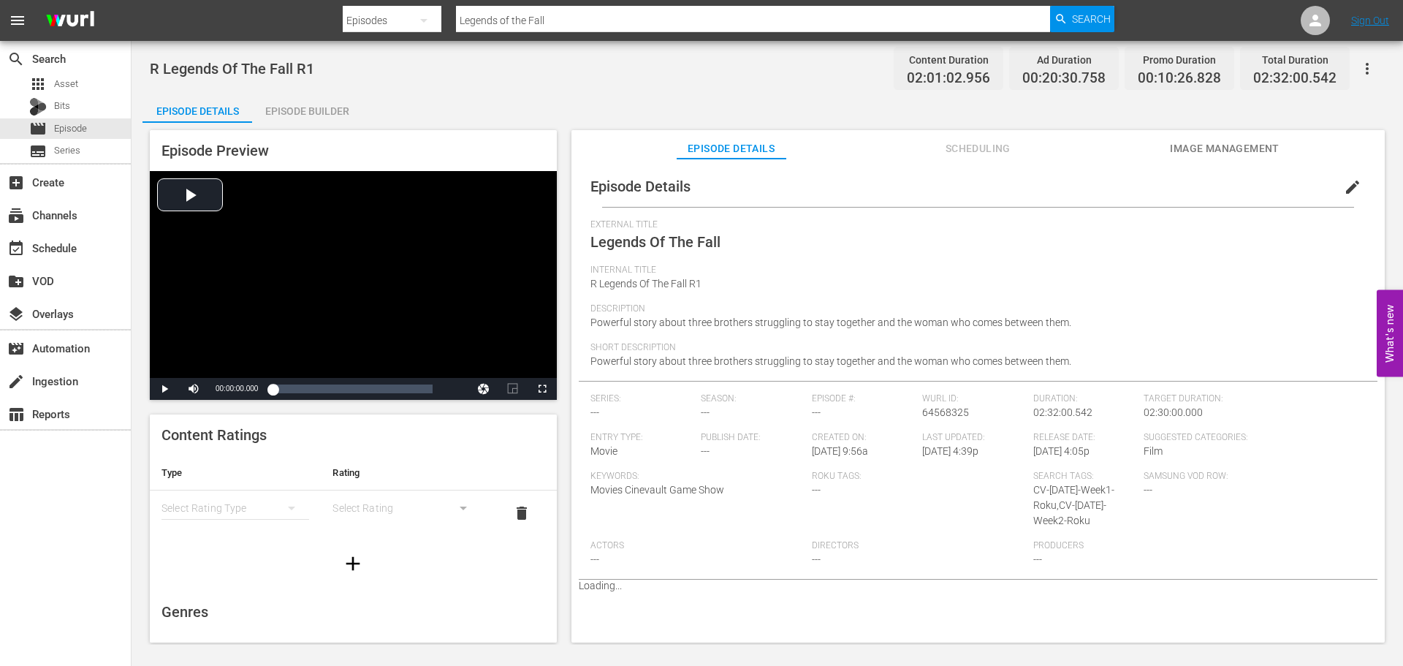
click at [1344, 191] on span "edit" at bounding box center [1353, 187] width 18 height 18
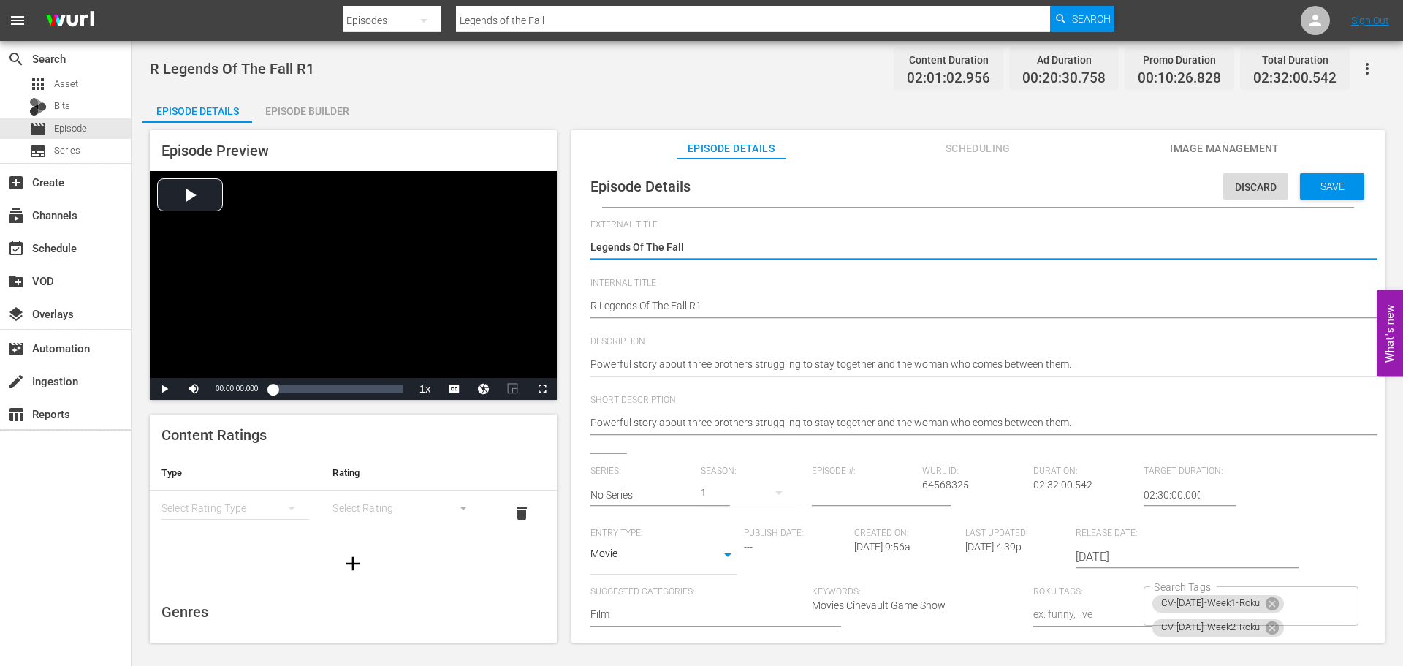
click at [652, 247] on textarea "Legends Of The Fall" at bounding box center [974, 249] width 768 height 18
type textarea "Legends Of he Fall"
type textarea "Legends Of the Fall"
type textarea "Legends f the Fall"
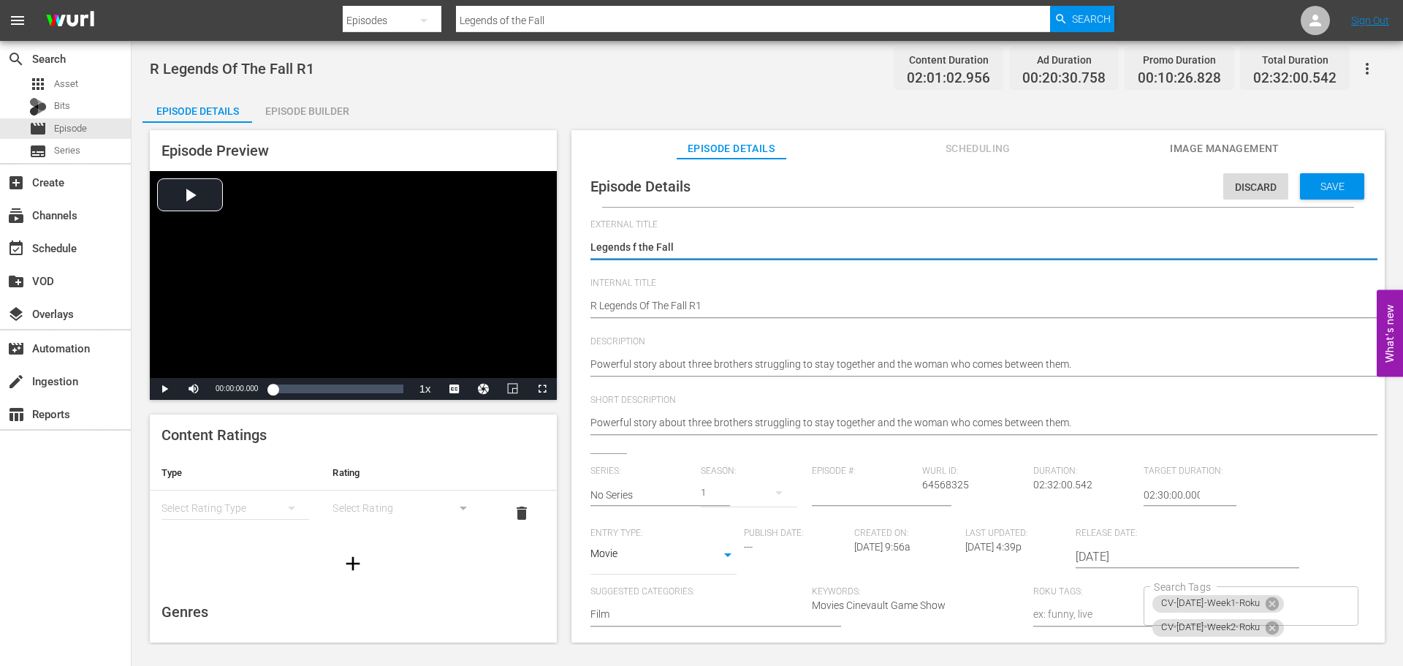
type textarea "Legends tf the Fall"
type textarea "Legends f the Fall"
type textarea "Legends of the Fall"
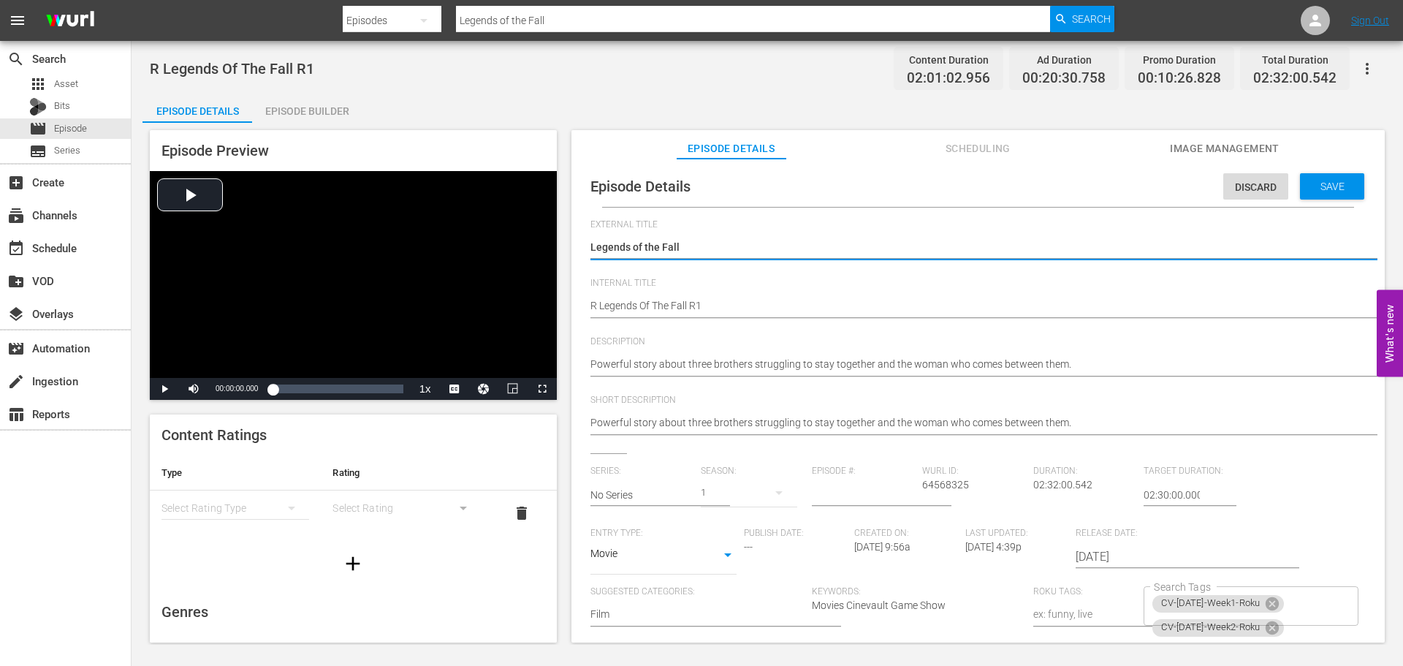
type textarea "Legends of the Fall"
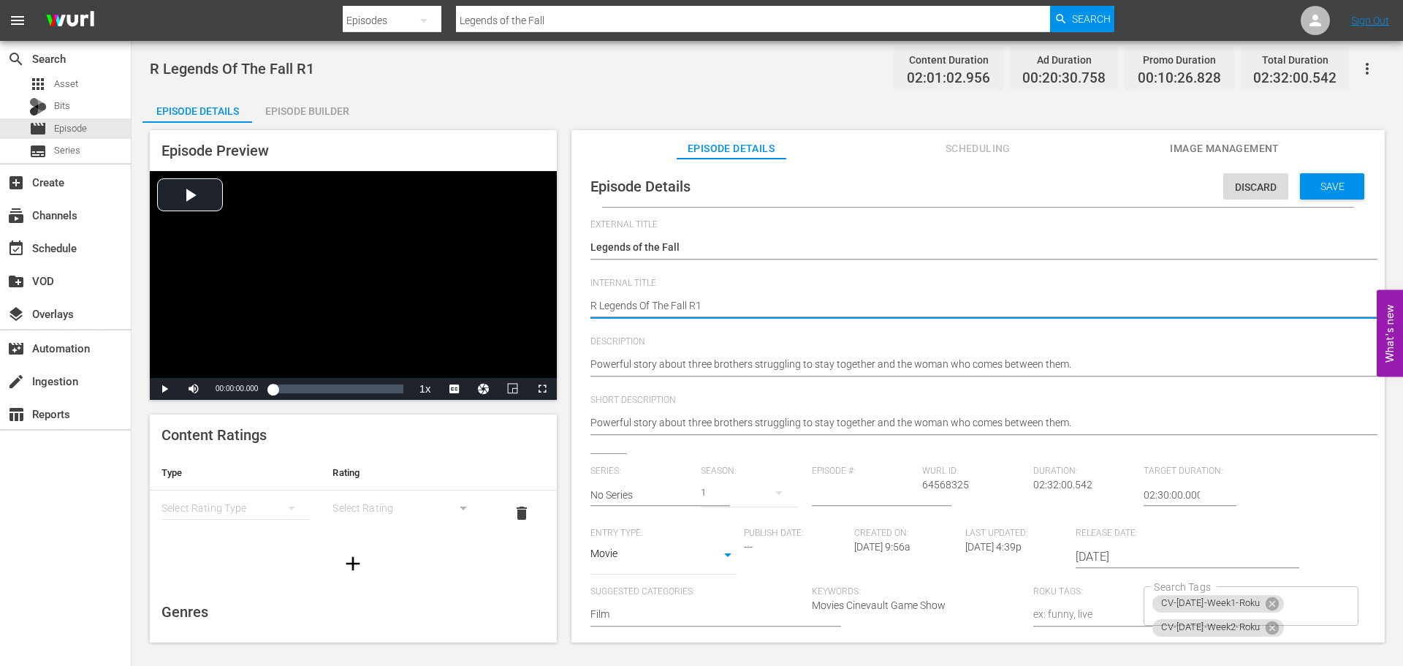
type textarea "R Legends f The Fall R1"
type textarea "R Legends of The Fall R1"
type textarea "R Legends of he Fall R1"
type textarea "R Legends of the Fall R1"
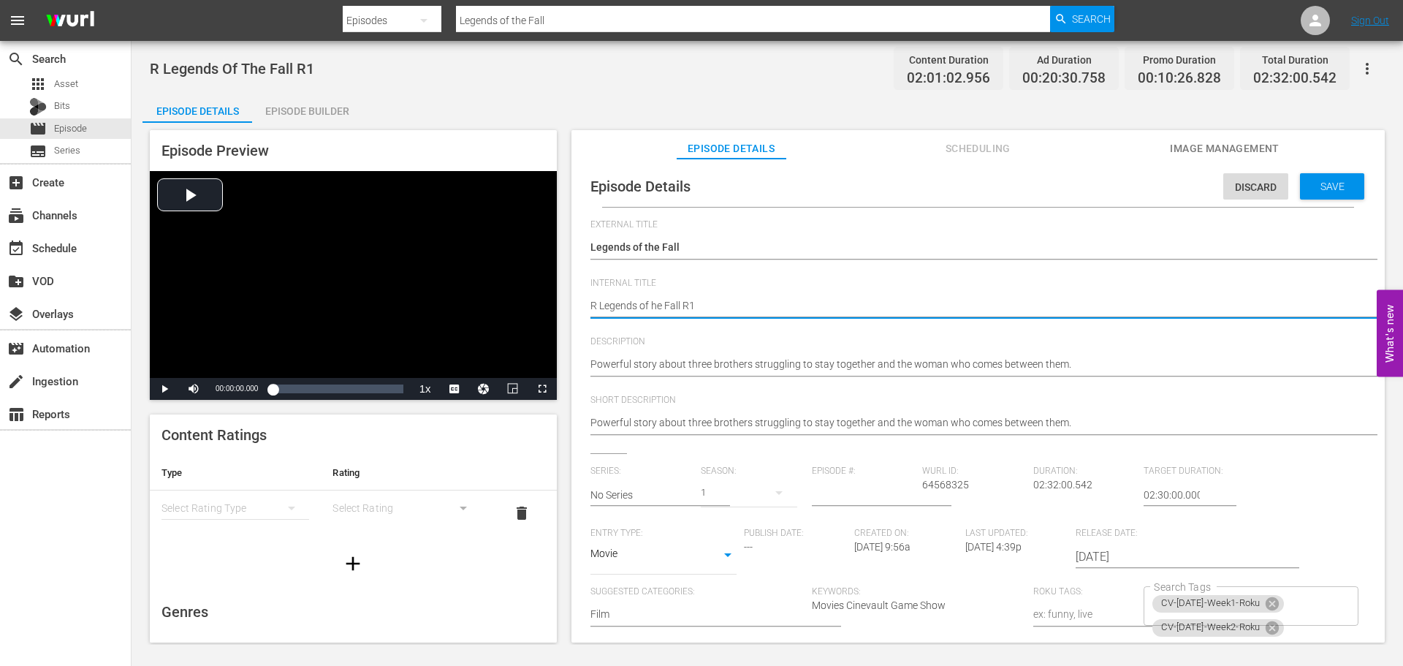
type textarea "R Legends of the Fall R1"
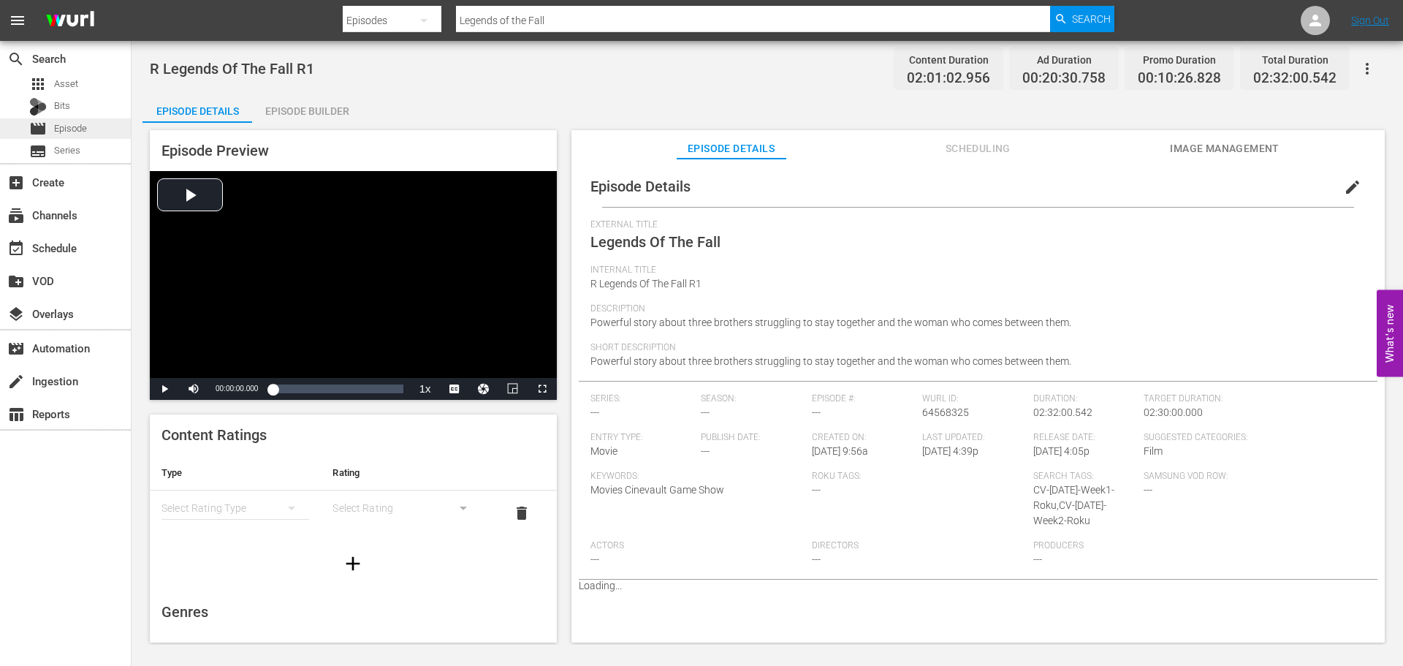
click at [76, 125] on span "Episode" at bounding box center [70, 128] width 33 height 15
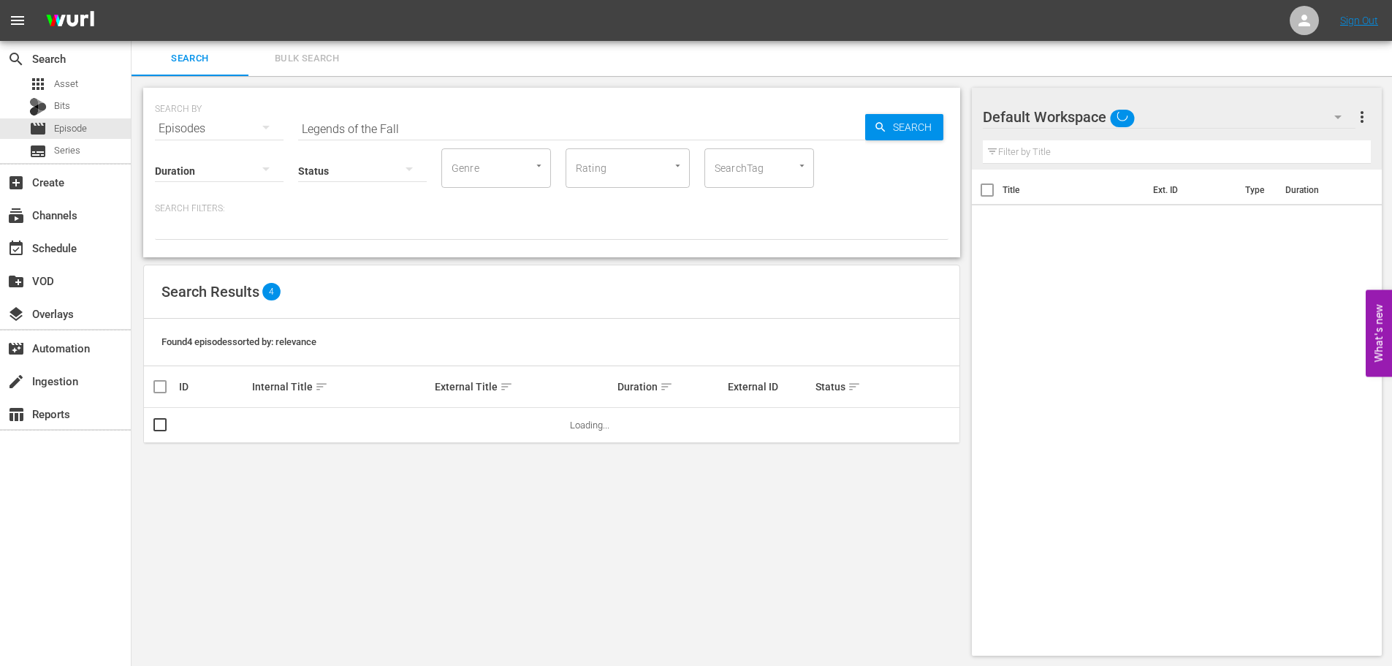
click at [475, 118] on input "Legends of the Fall" at bounding box center [581, 128] width 567 height 35
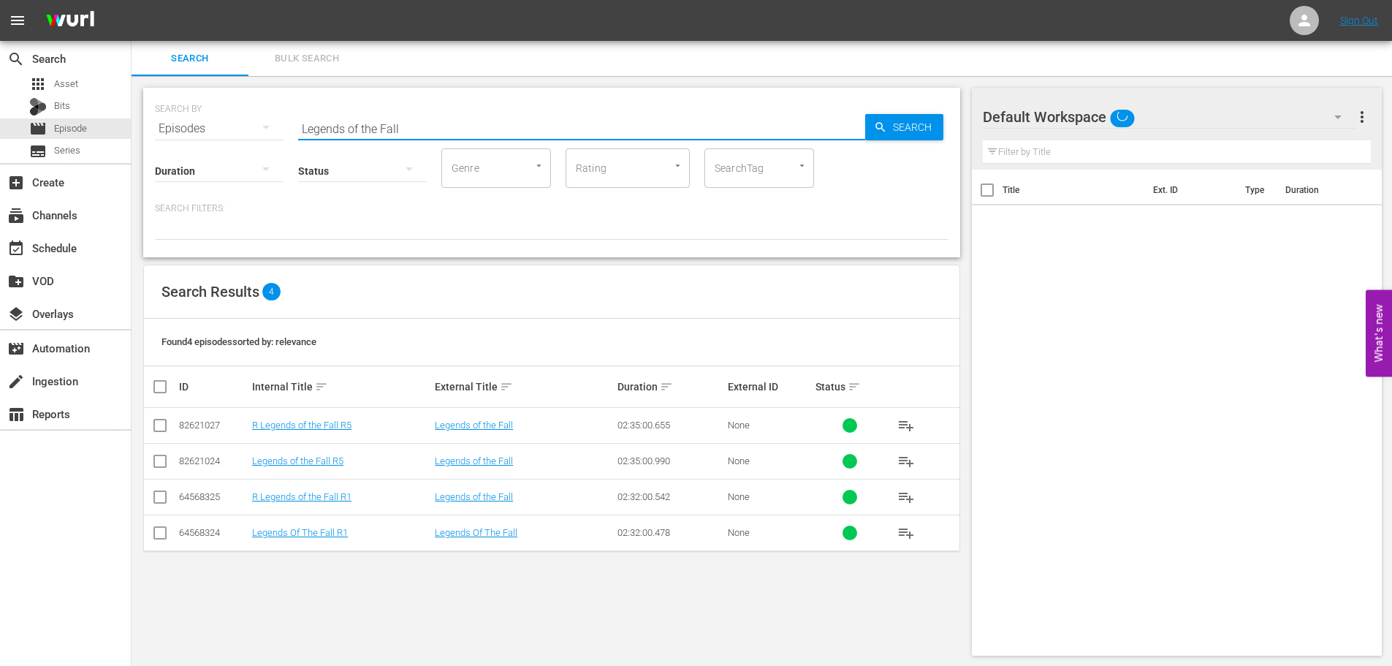
click at [403, 130] on input "Legends of the Fall" at bounding box center [581, 128] width 567 height 35
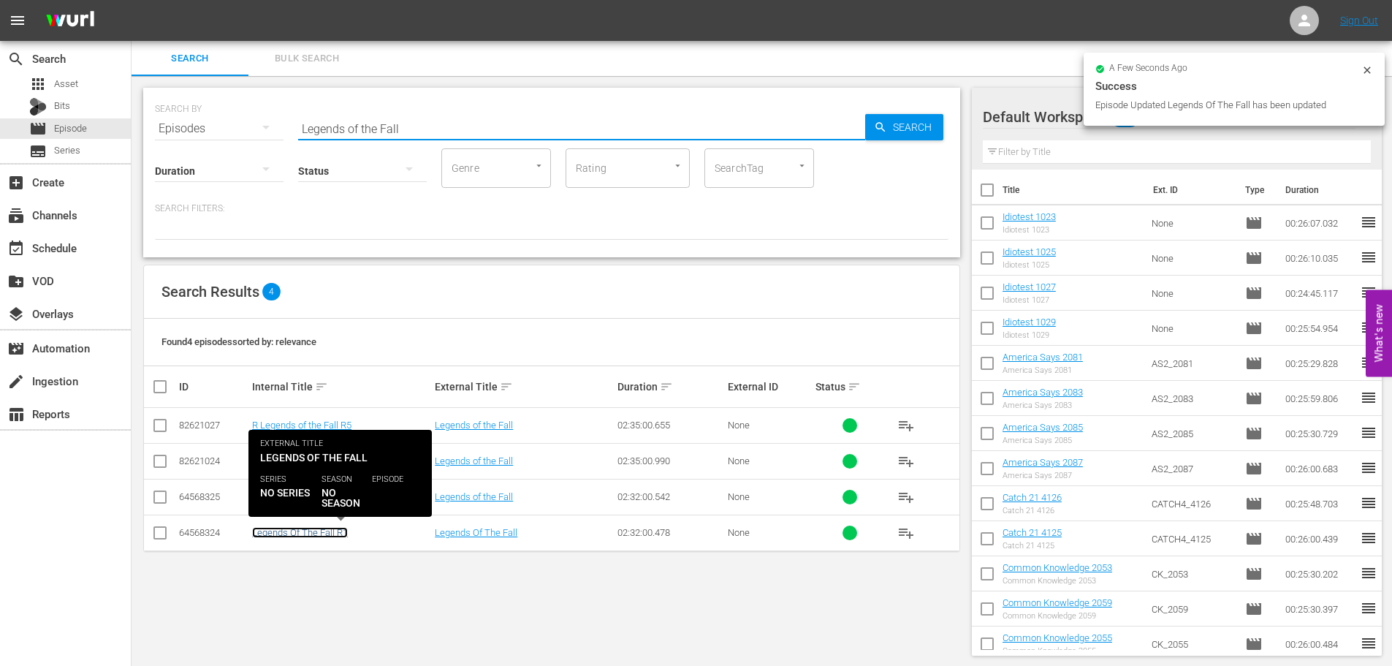
click at [300, 536] on link "Legends Of The Fall R1" at bounding box center [300, 532] width 96 height 11
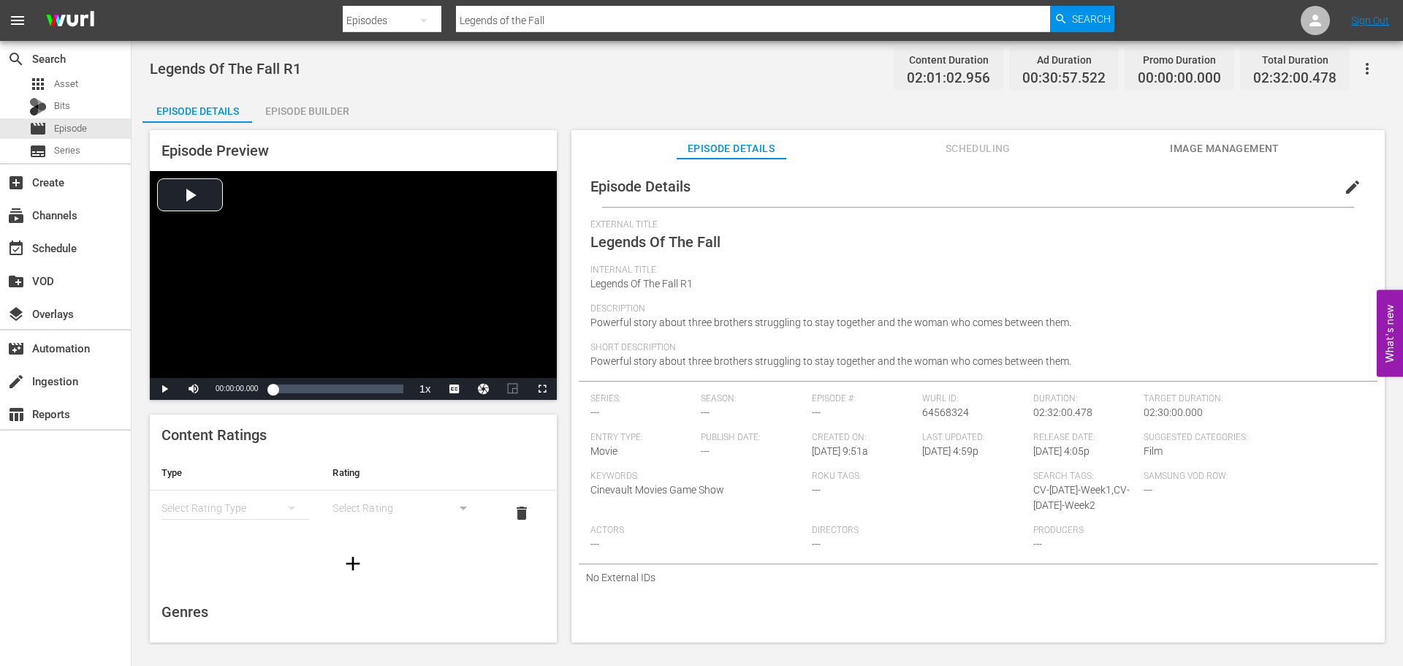
click at [1344, 193] on span "edit" at bounding box center [1353, 187] width 18 height 18
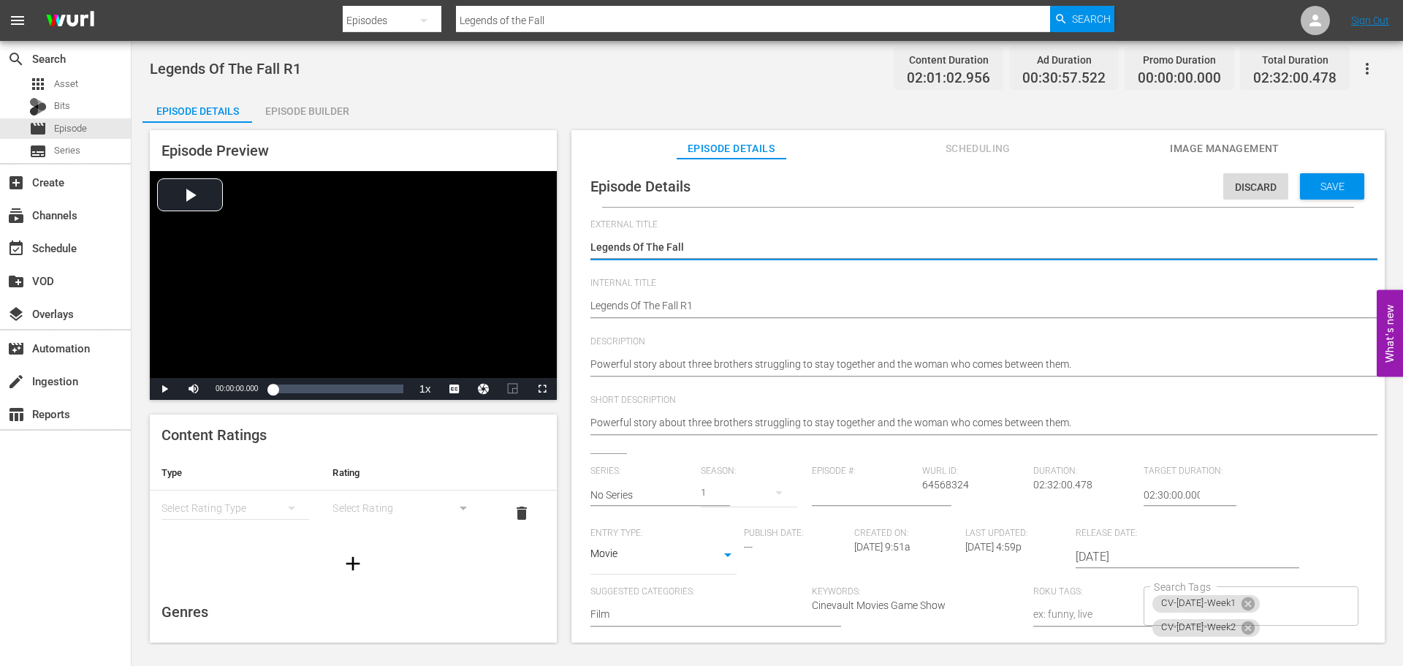
click at [661, 243] on textarea "Legends Of The Fall" at bounding box center [974, 249] width 768 height 18
click at [636, 249] on textarea "Legends Of The Fall" at bounding box center [974, 249] width 768 height 18
type textarea "Legends f The Fall"
type textarea "Legends of The Fall"
type textarea "Legends of he Fall"
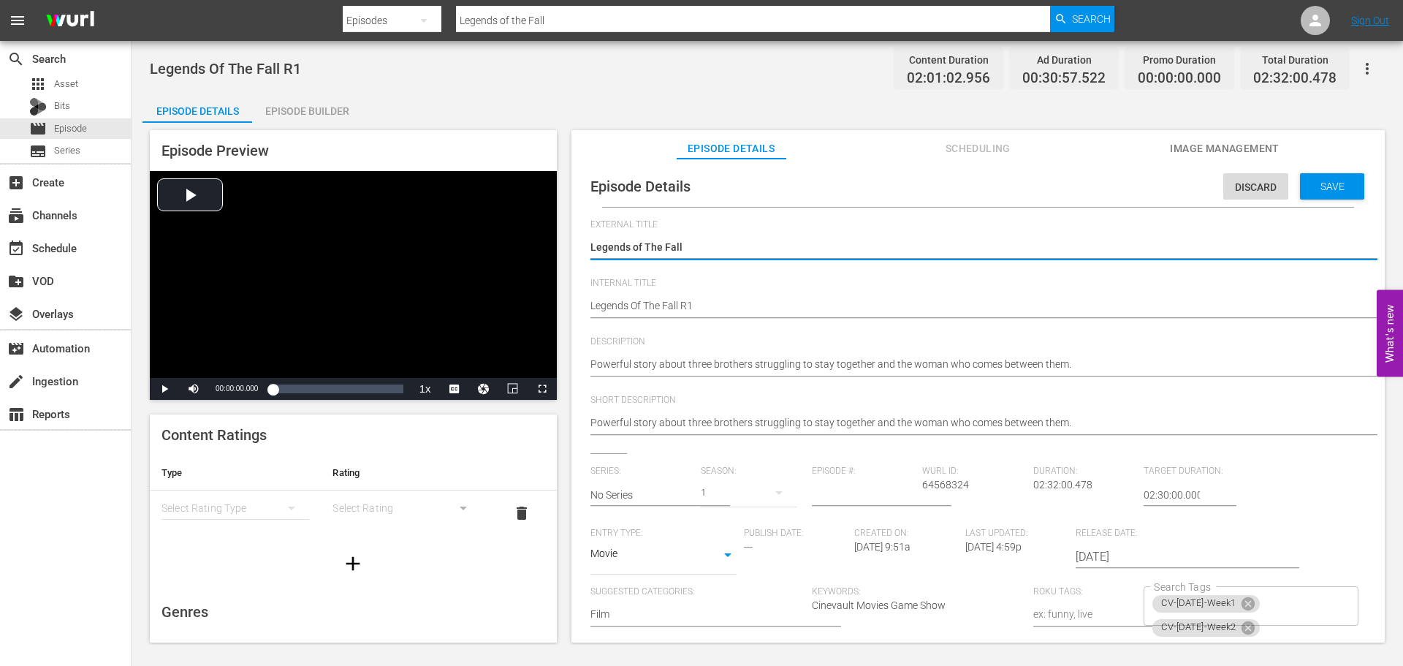
type textarea "Legends of he Fall"
type textarea "Legends of the Fall"
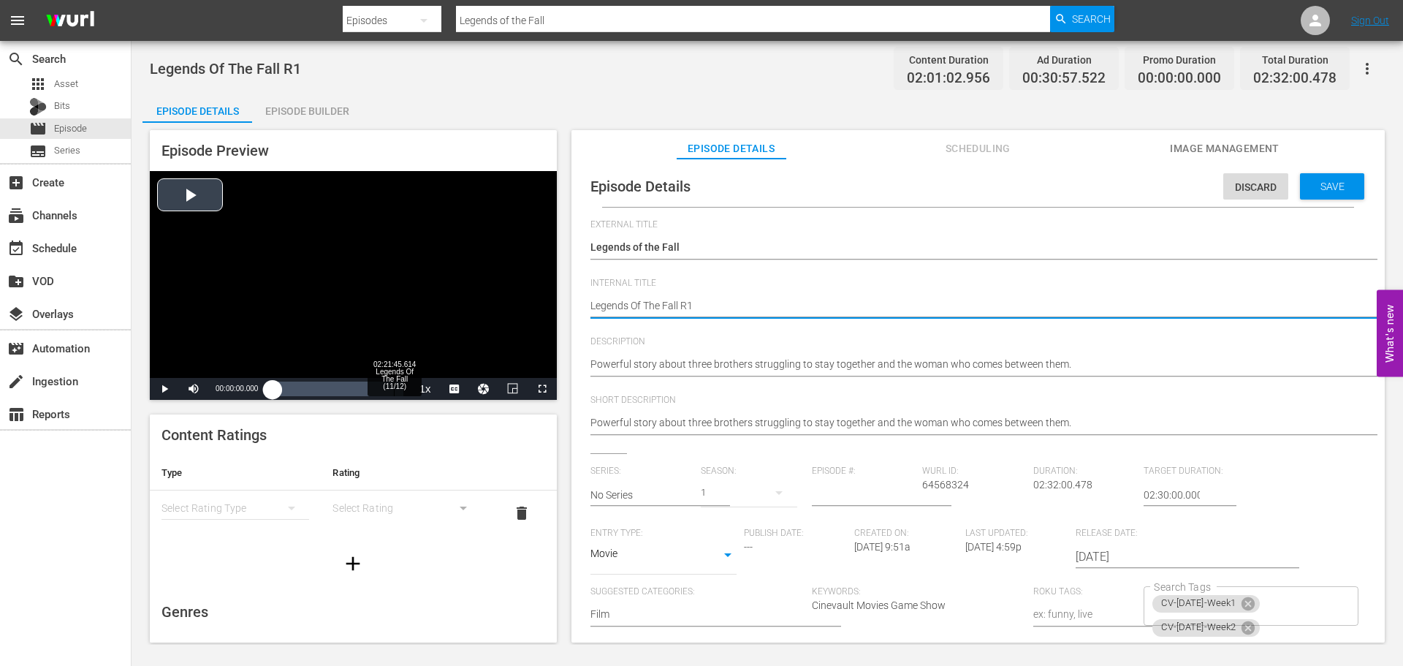
type textarea "Legends f The Fall R1"
type textarea "Legends of The Fall R1"
type textarea "Legends of he Fall R1"
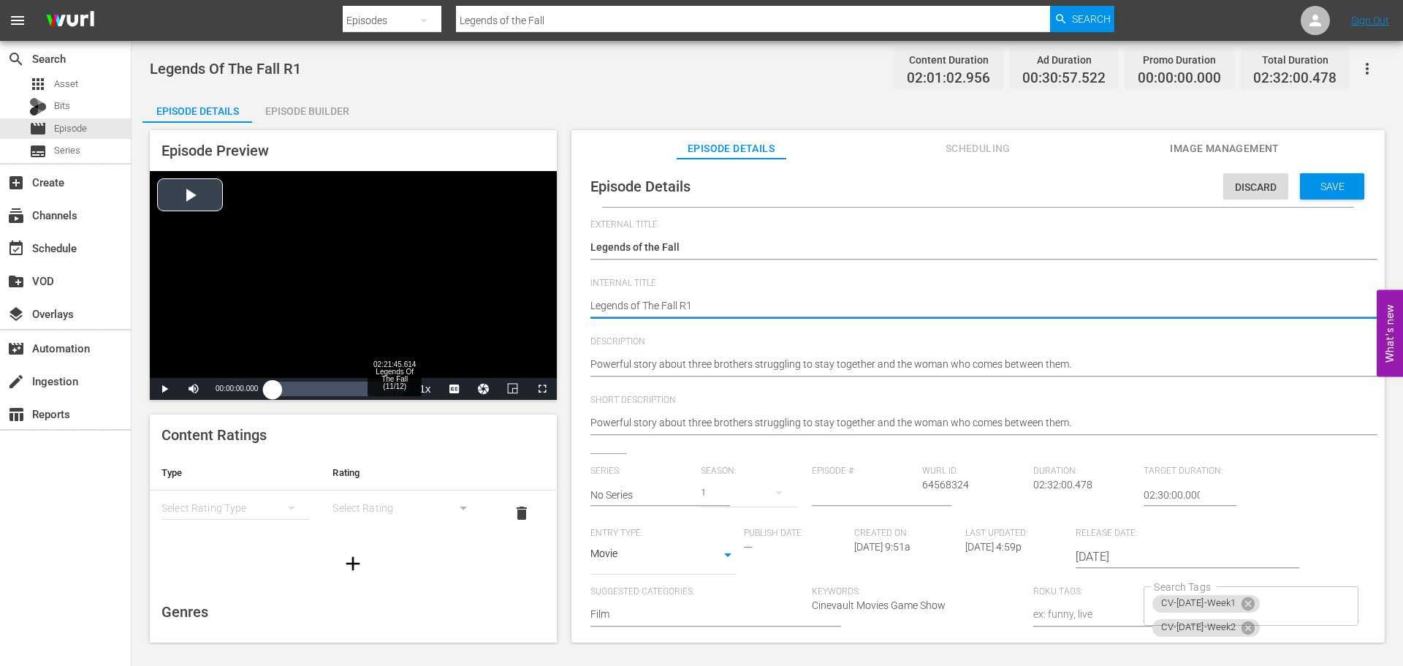
type textarea "Legends of he Fall R1"
type textarea "Legends of the Fall R1"
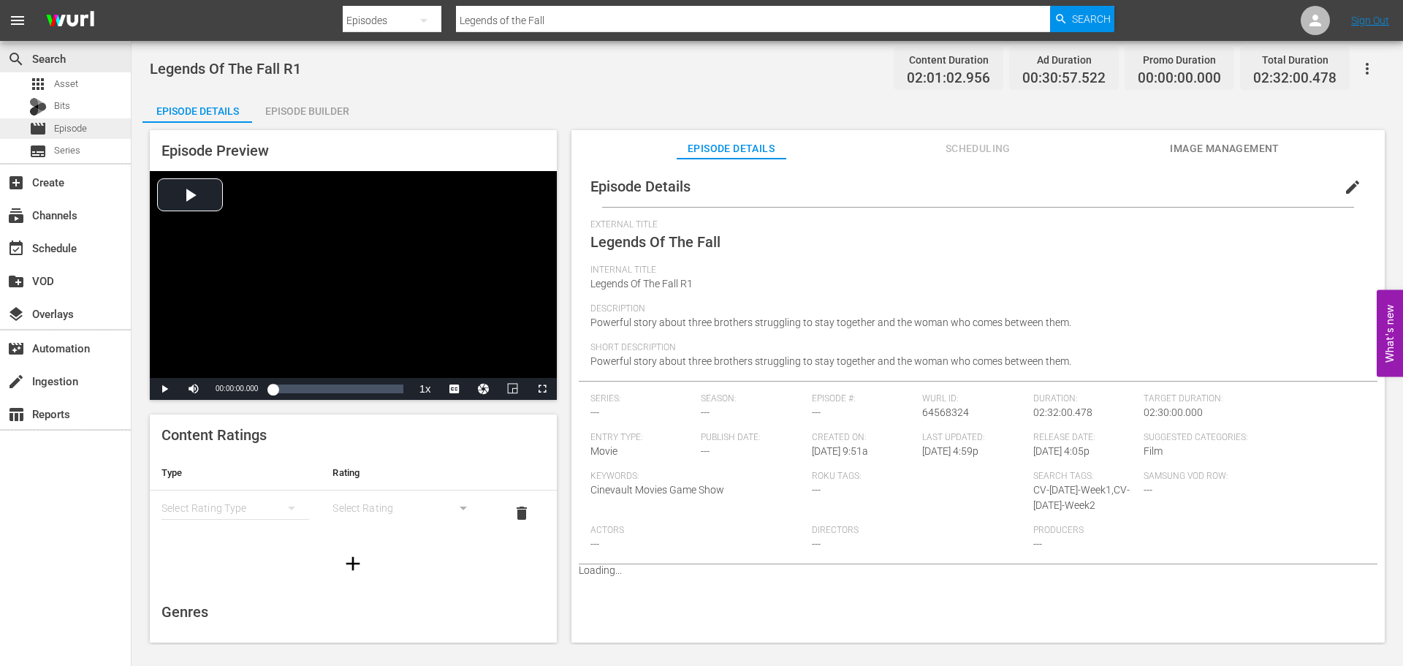
click at [85, 132] on span "Episode" at bounding box center [70, 128] width 33 height 15
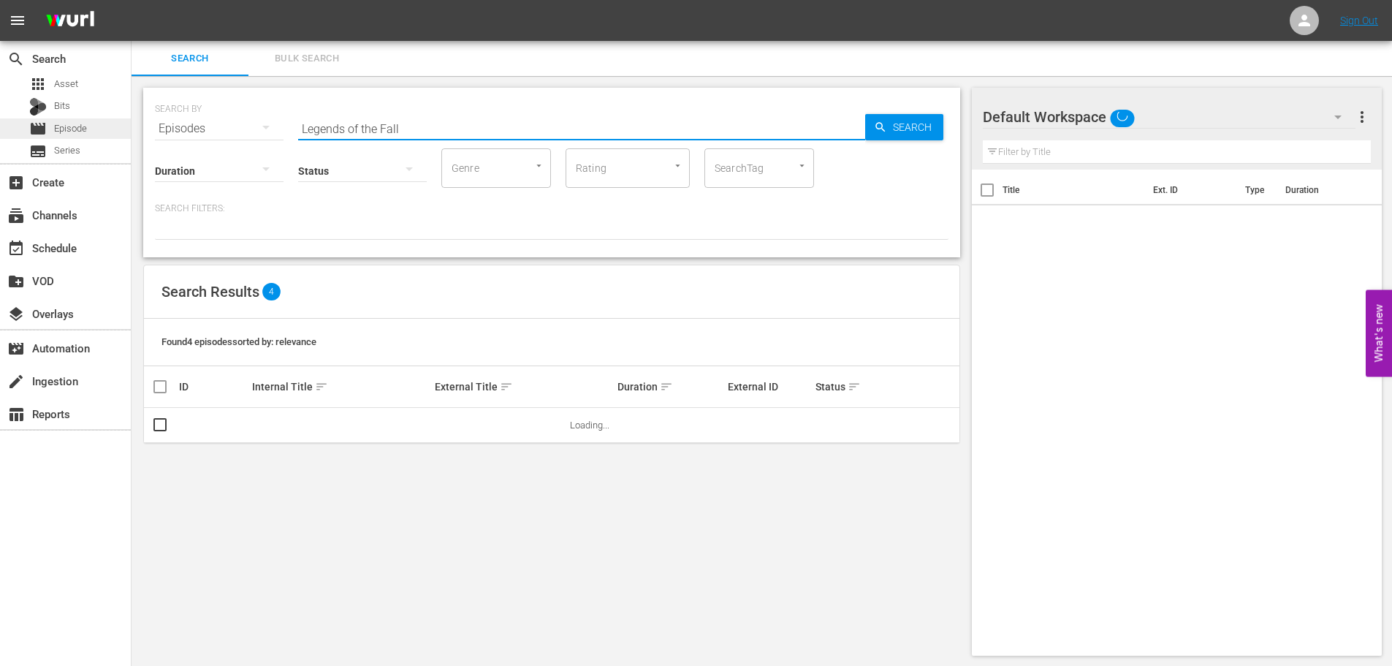
drag, startPoint x: 451, startPoint y: 126, endPoint x: 0, endPoint y: 129, distance: 450.8
click at [132, 0] on div "search Search apps Asset Bits movie Episode subtitles Series add_box Create sub…" at bounding box center [762, 0] width 1260 height 0
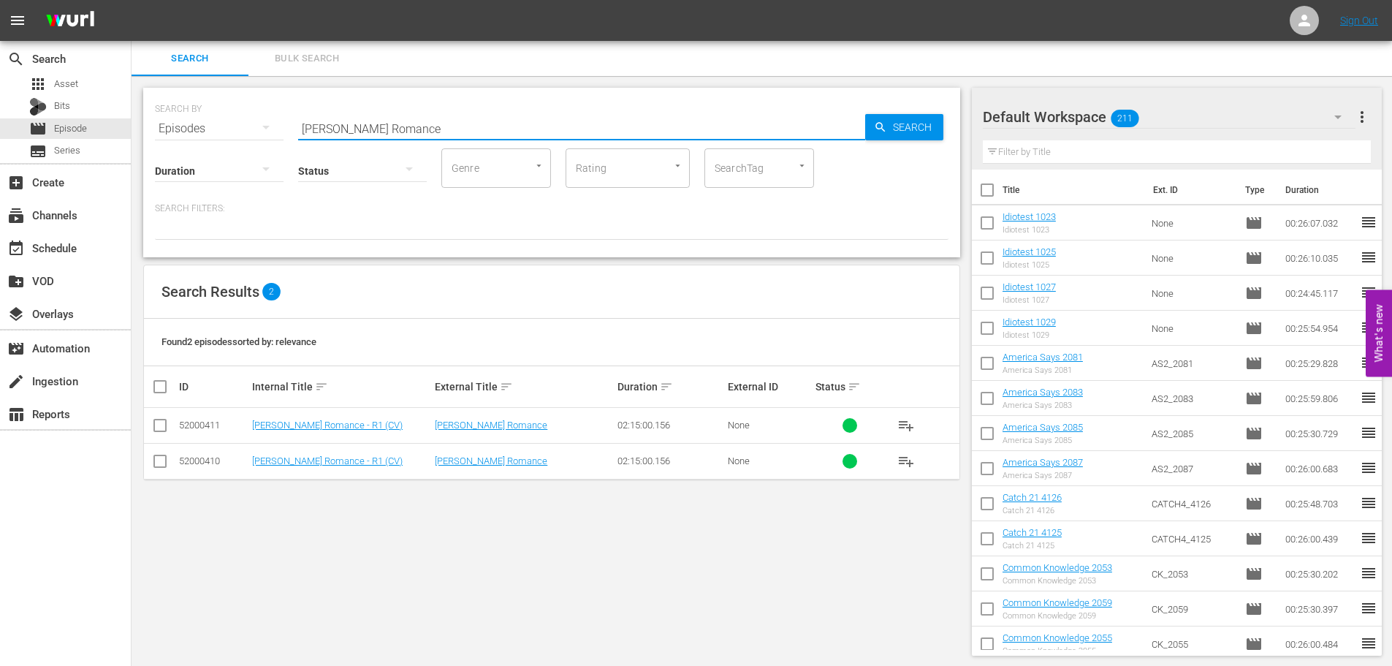
type input "[PERSON_NAME] Romance"
